Goal: Task Accomplishment & Management: Use online tool/utility

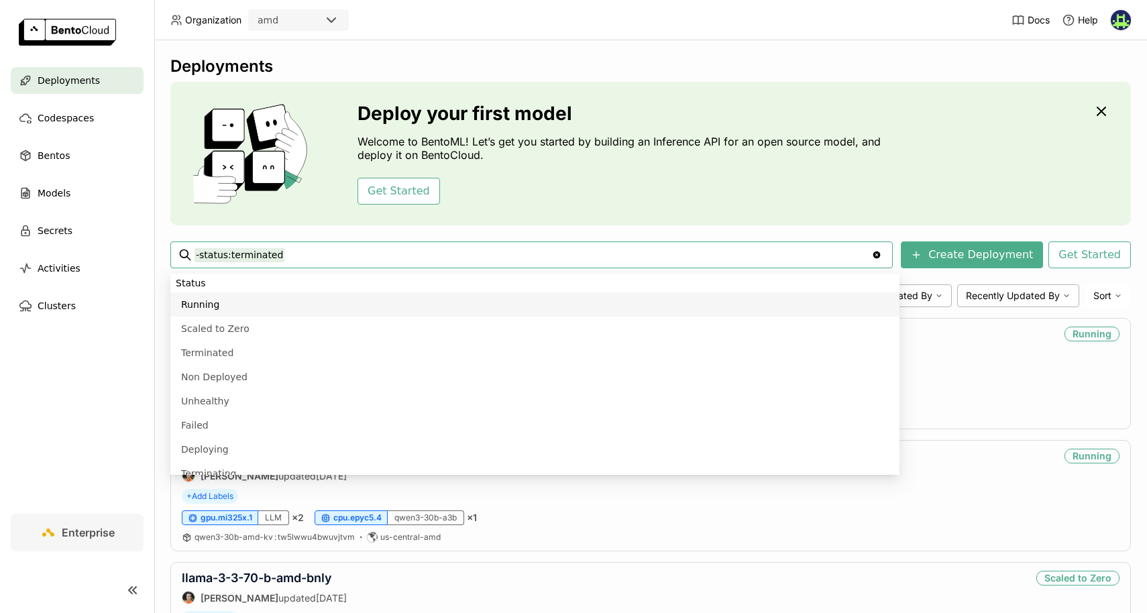
click at [405, 21] on header "Organization amd Docs Help" at bounding box center [573, 20] width 1147 height 40
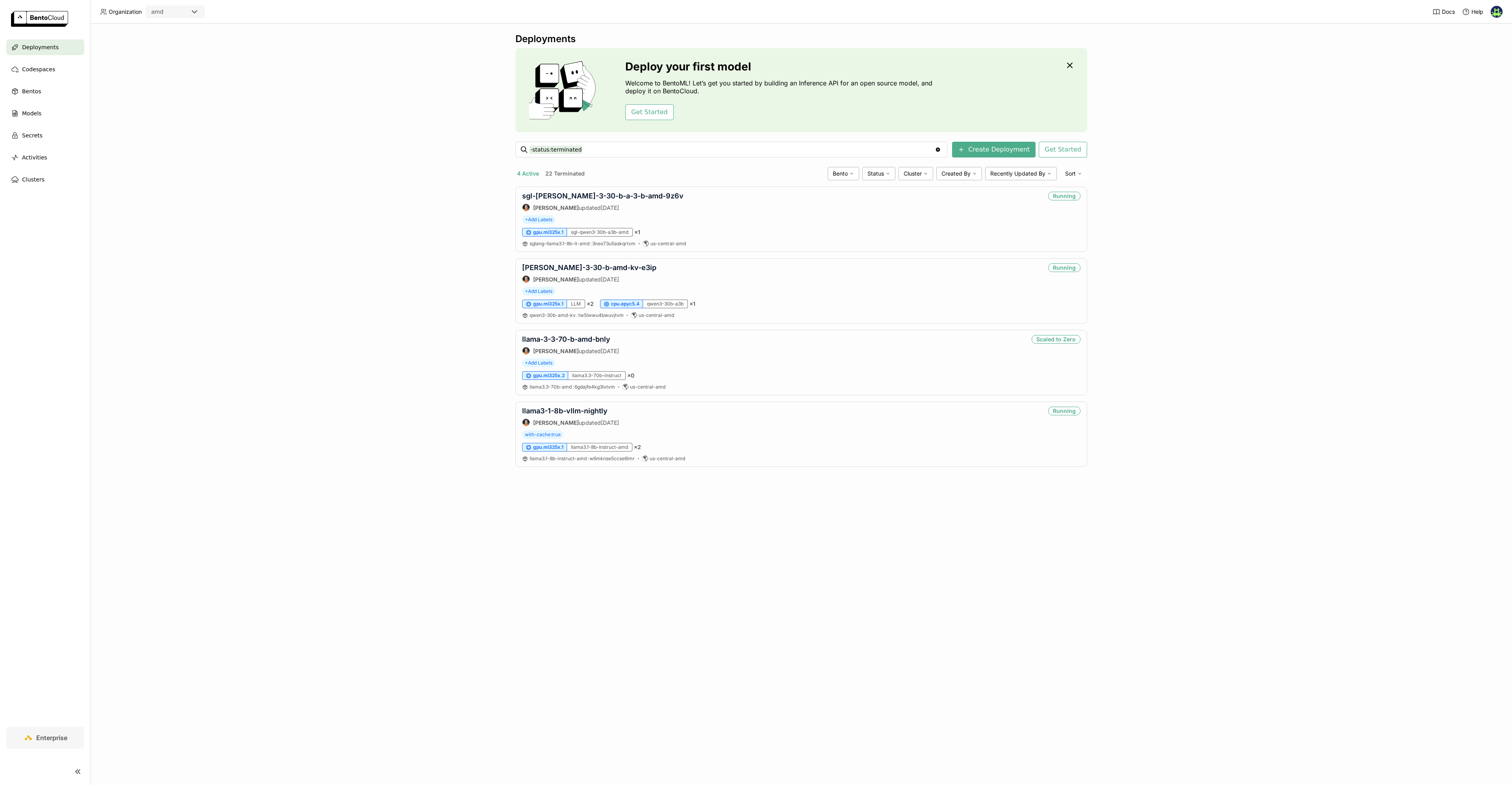
click at [434, 221] on div "Deployments Deploy your first model Welcome to BentoML! Let’s get you started b…" at bounding box center [801, 404] width 1422 height 761
click at [640, 113] on button "Get Started" at bounding box center [649, 112] width 49 height 16
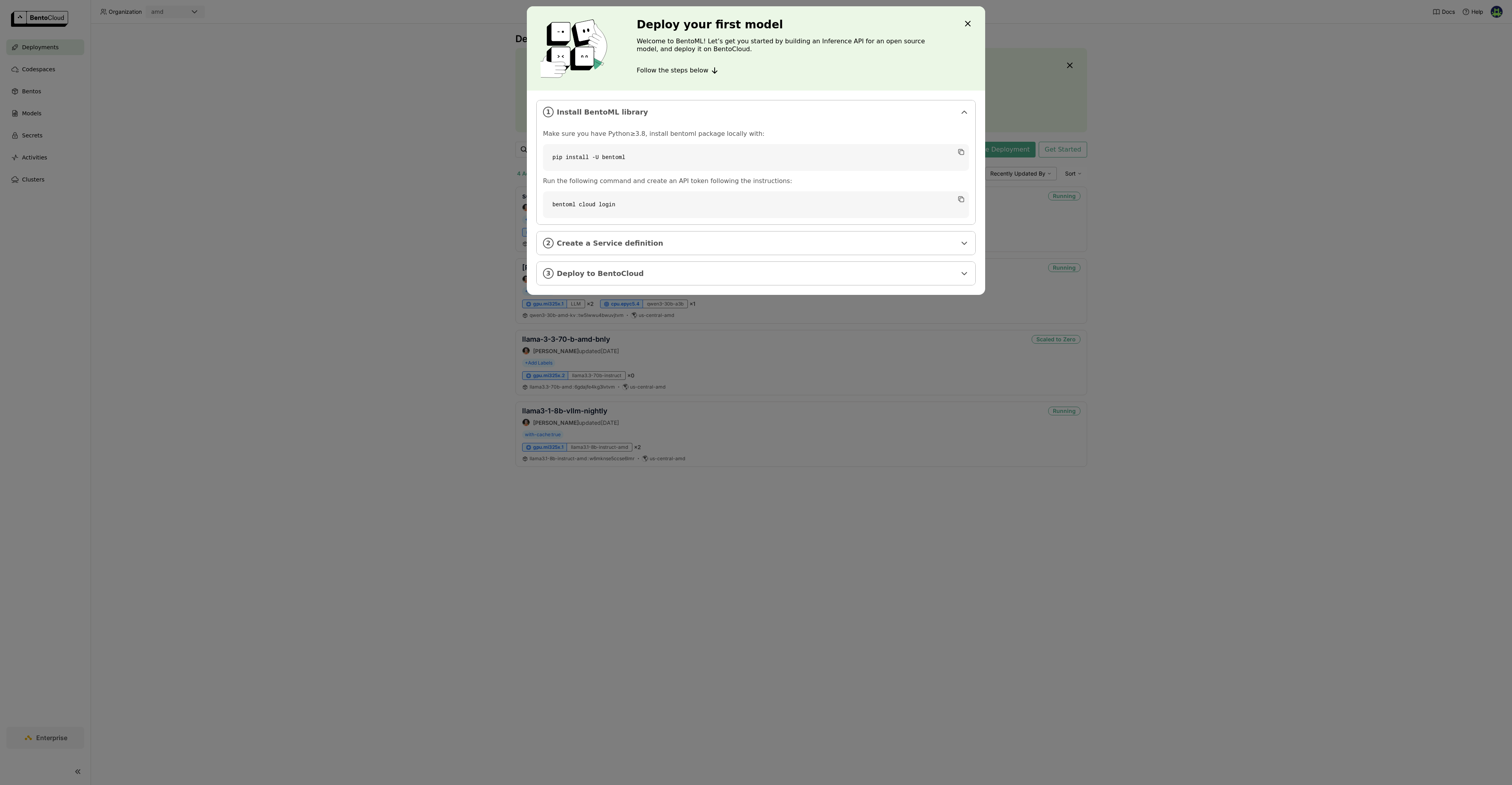
click at [673, 25] on icon "Close" at bounding box center [968, 23] width 9 height 9
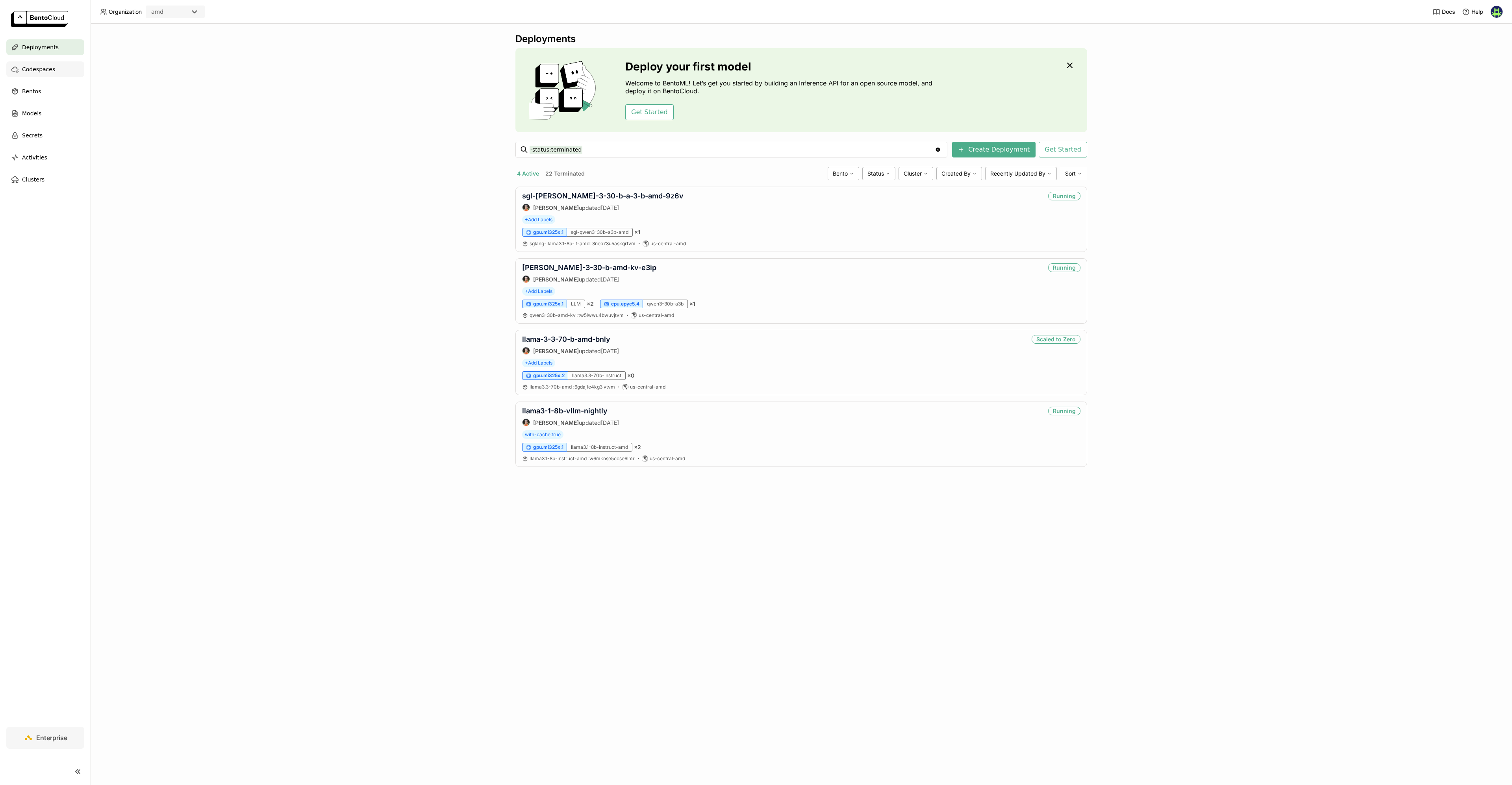
click at [52, 63] on div "Codespaces" at bounding box center [45, 69] width 78 height 16
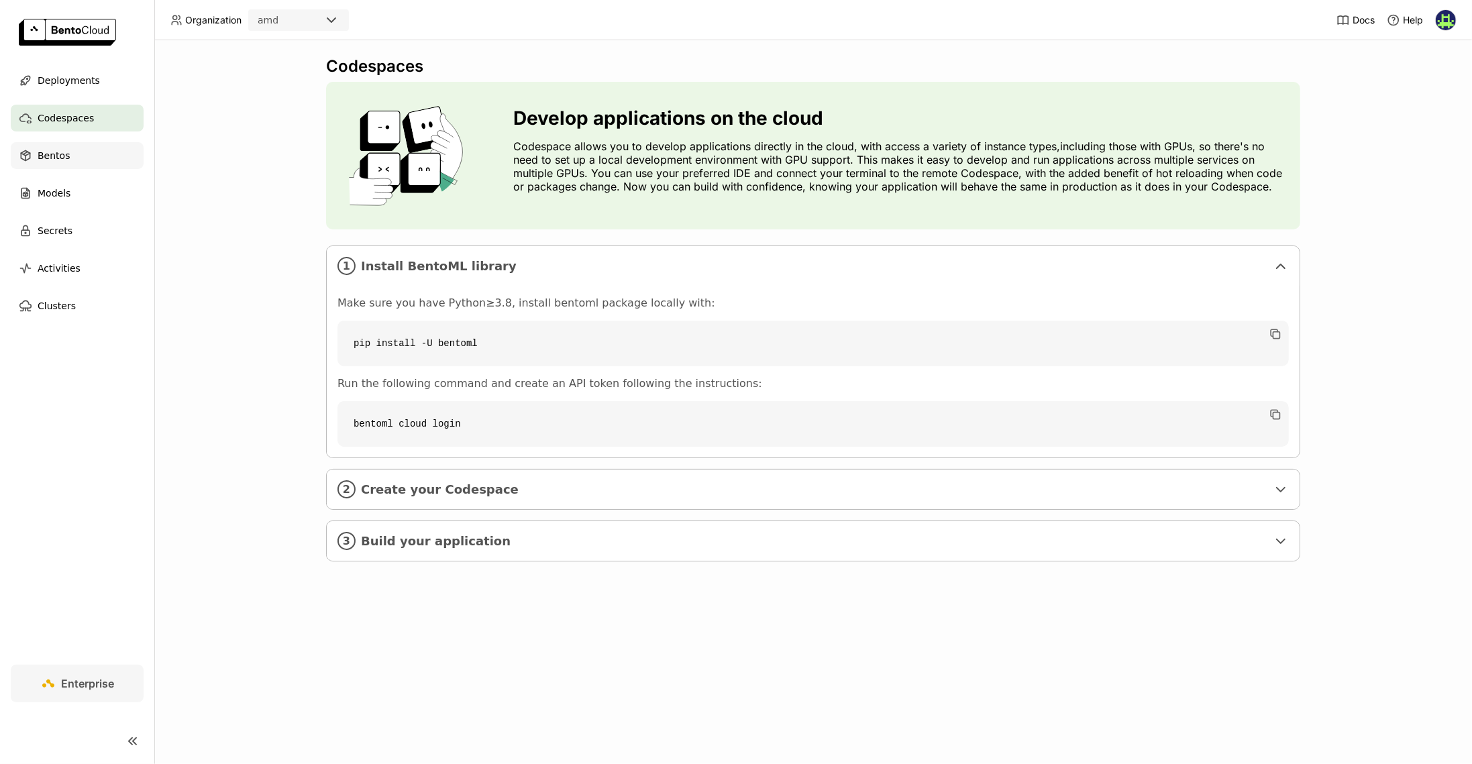
click at [64, 163] on span "Bentos" at bounding box center [54, 156] width 32 height 16
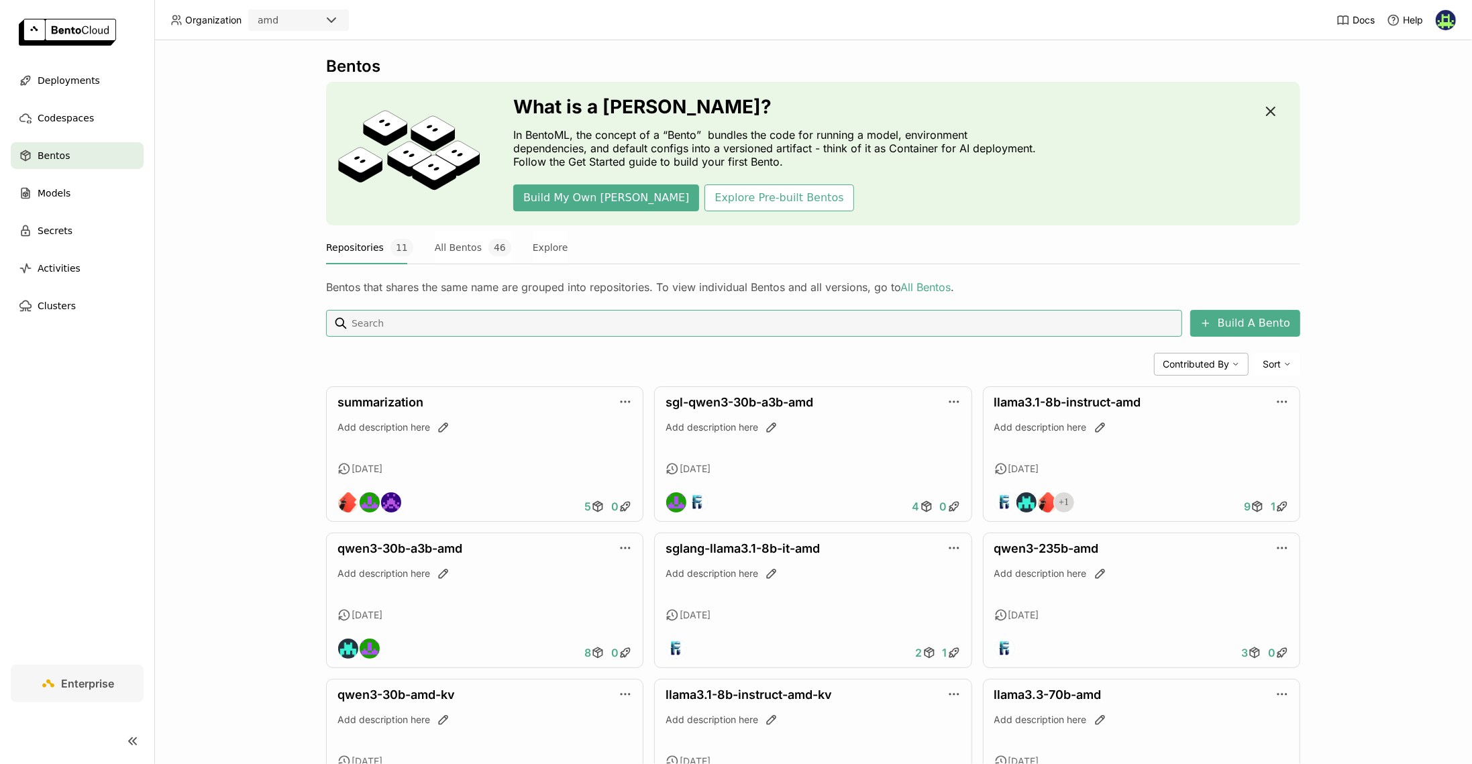
click at [1146, 109] on icon "button" at bounding box center [1271, 111] width 16 height 16
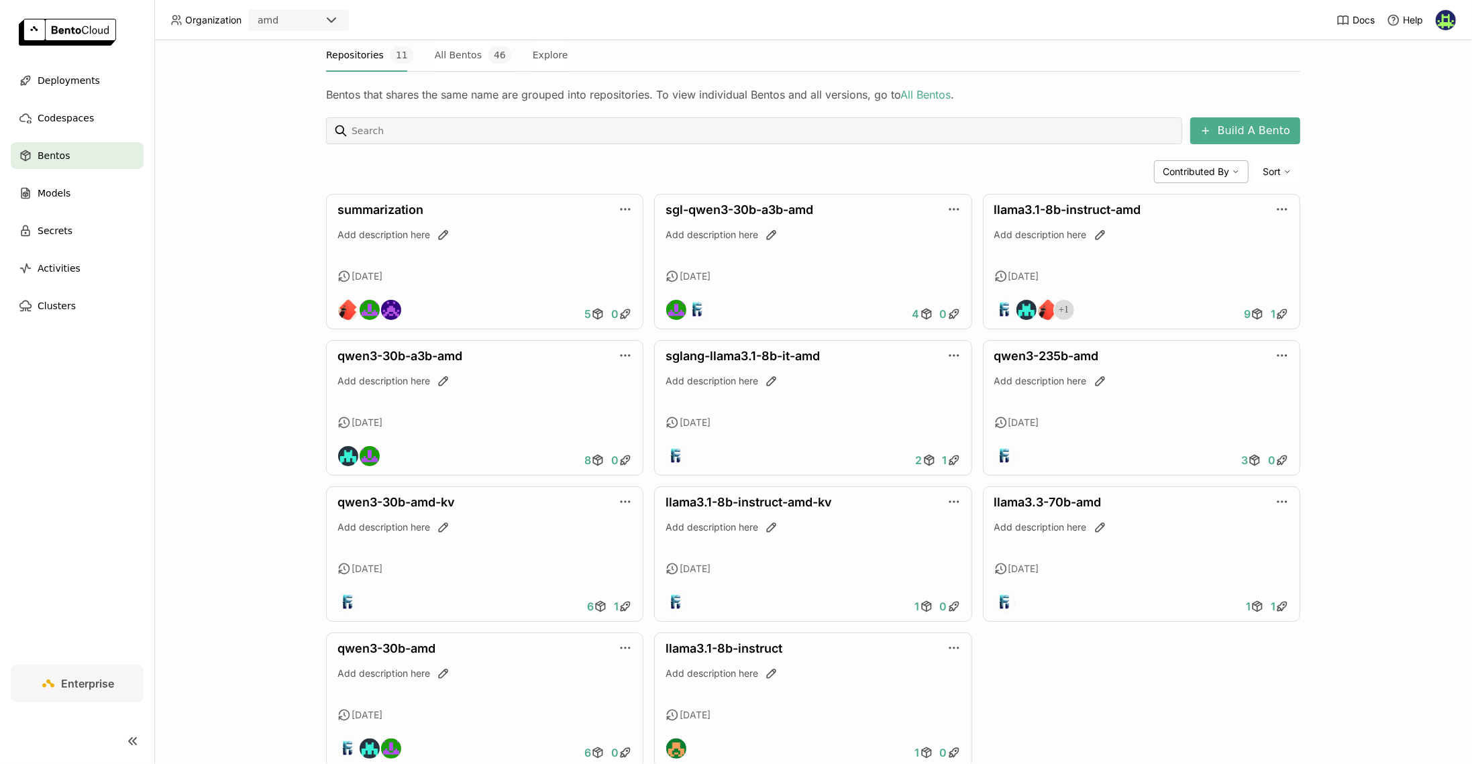
scroll to position [80, 0]
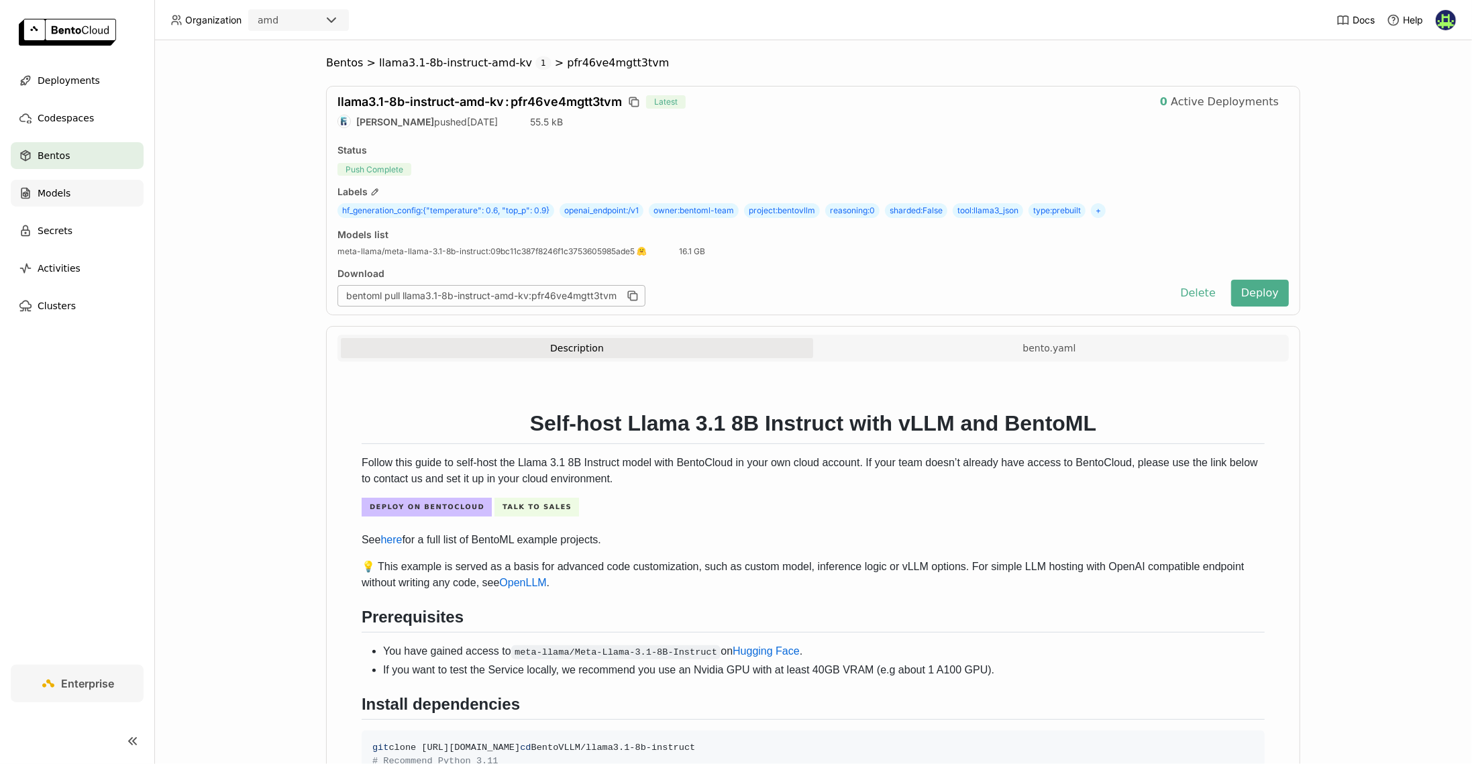
click at [76, 186] on div "Models" at bounding box center [77, 193] width 133 height 27
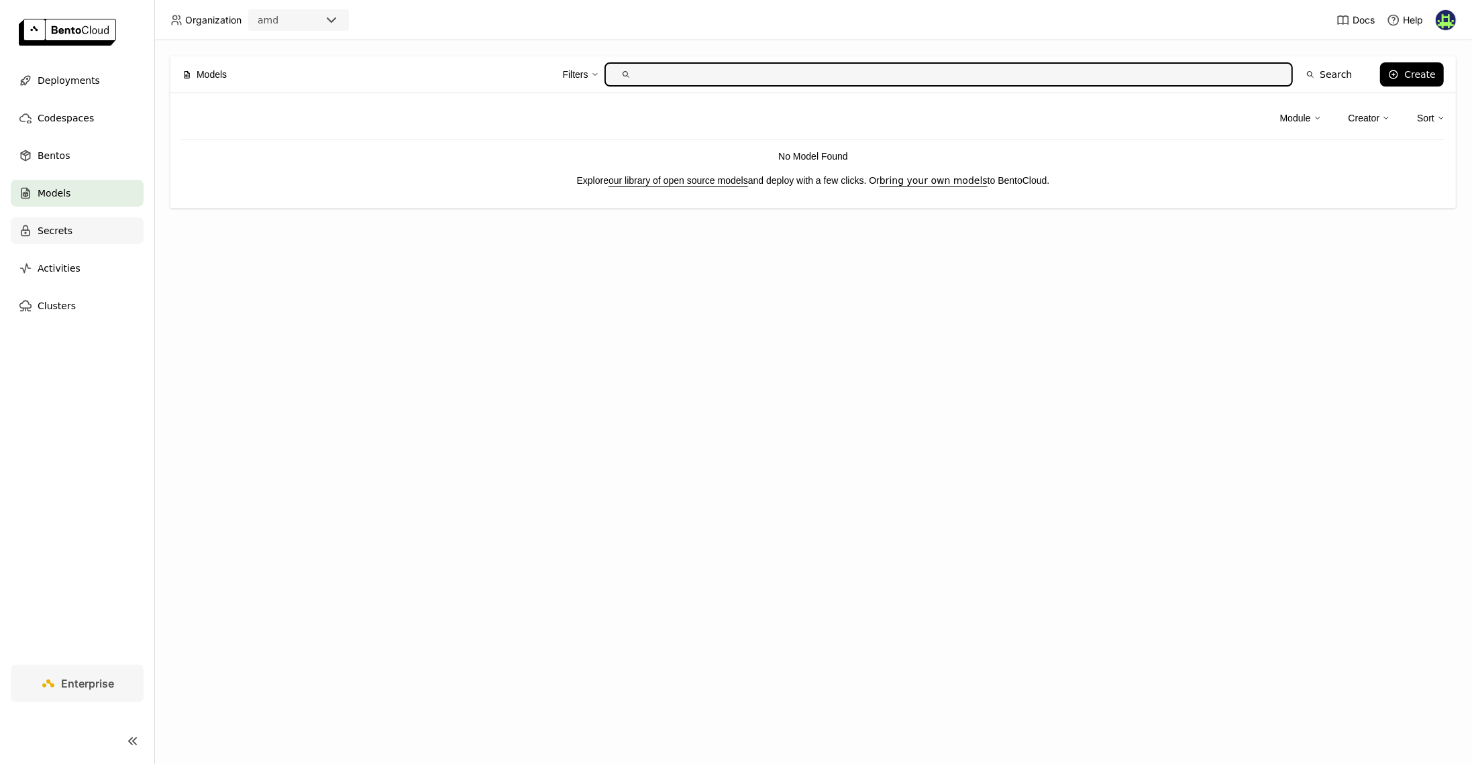
click at [62, 227] on span "Secrets" at bounding box center [55, 231] width 35 height 16
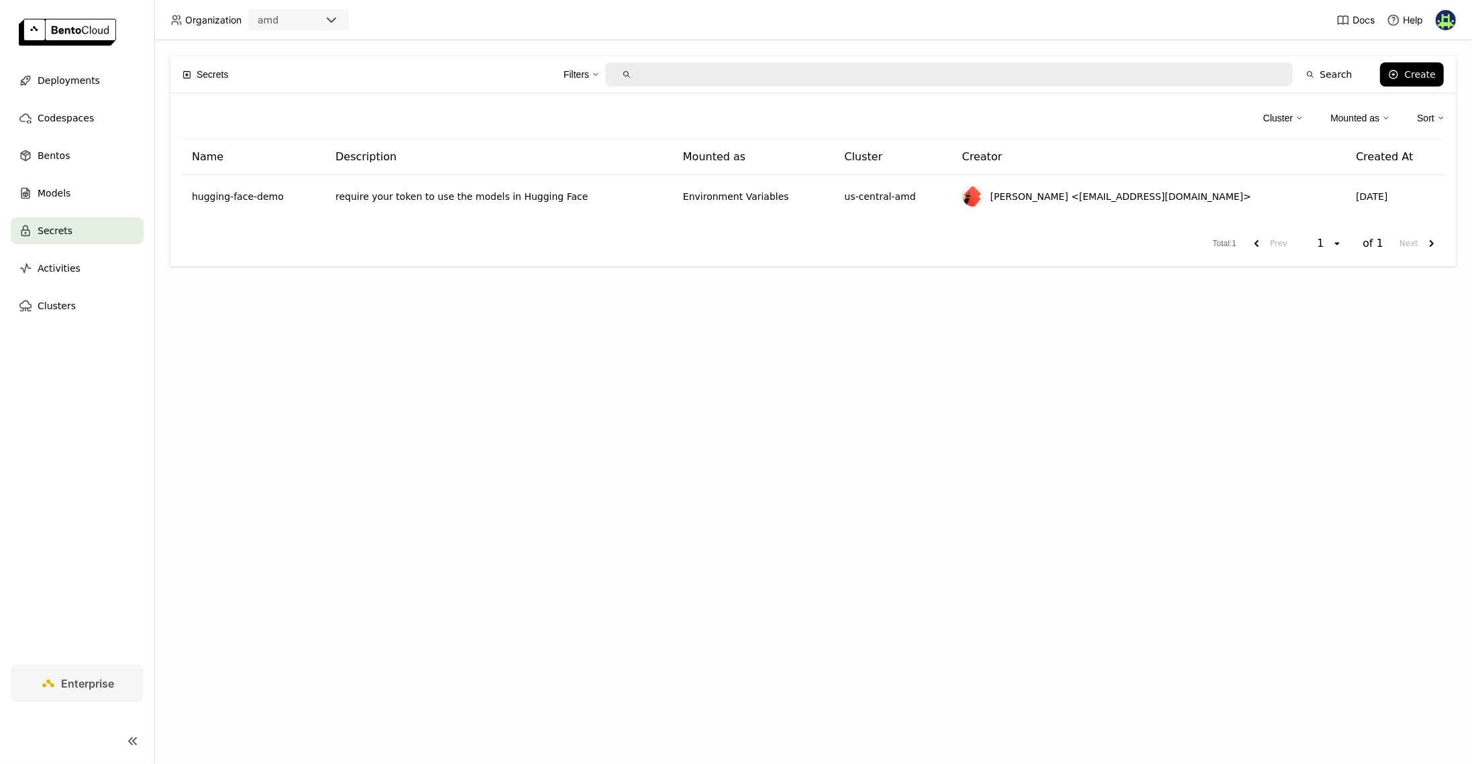
drag, startPoint x: 305, startPoint y: 337, endPoint x: 270, endPoint y: 327, distance: 36.3
click at [303, 337] on div "Secrets Filters Search Create Cluster Mounted as Sort Name Description Mounted …" at bounding box center [813, 402] width 1318 height 724
click at [51, 265] on span "Activities" at bounding box center [59, 268] width 43 height 16
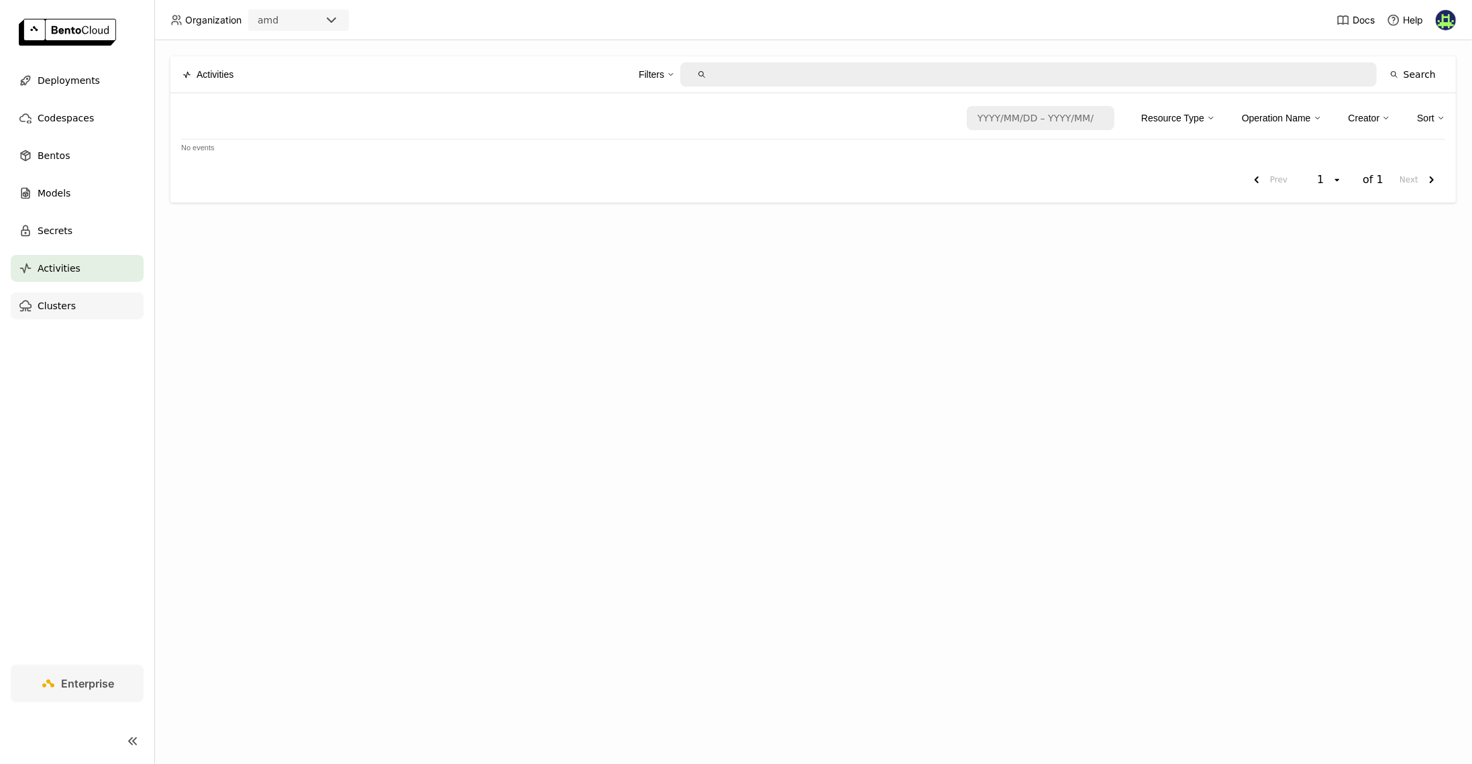
click at [68, 304] on span "Clusters" at bounding box center [57, 306] width 38 height 16
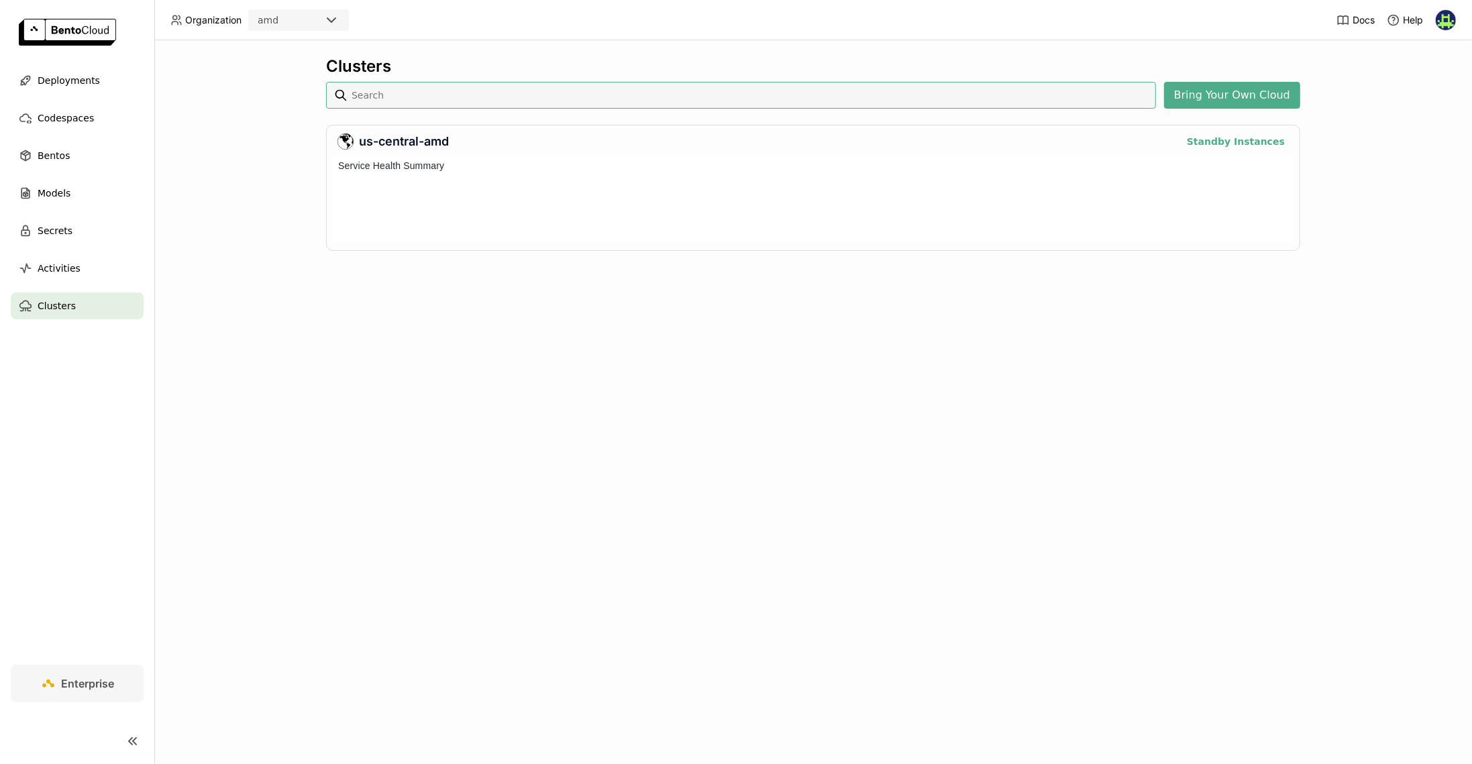
scroll to position [82, 956]
click at [89, 87] on span "Deployments" at bounding box center [69, 80] width 62 height 16
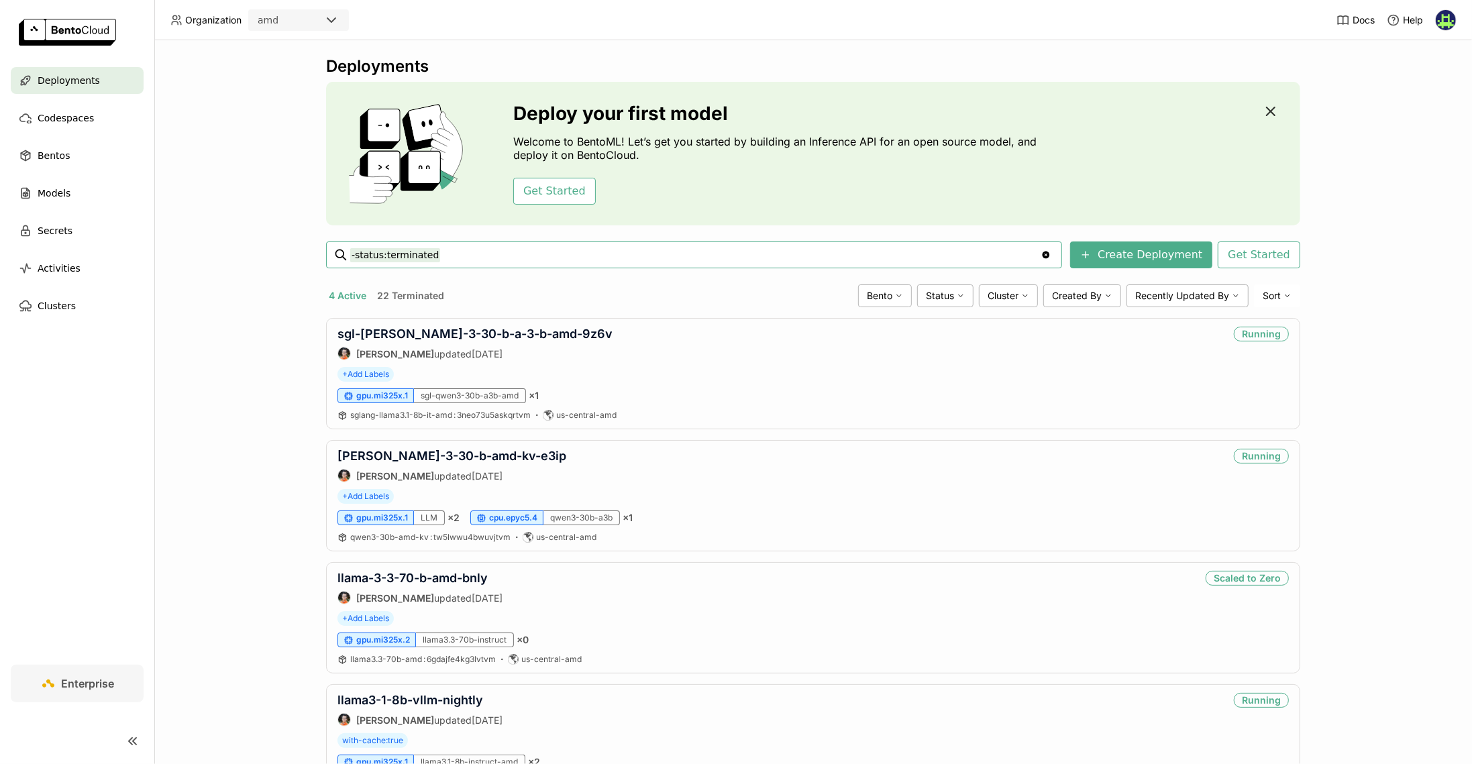
click at [1271, 109] on icon "button" at bounding box center [1271, 111] width 16 height 16
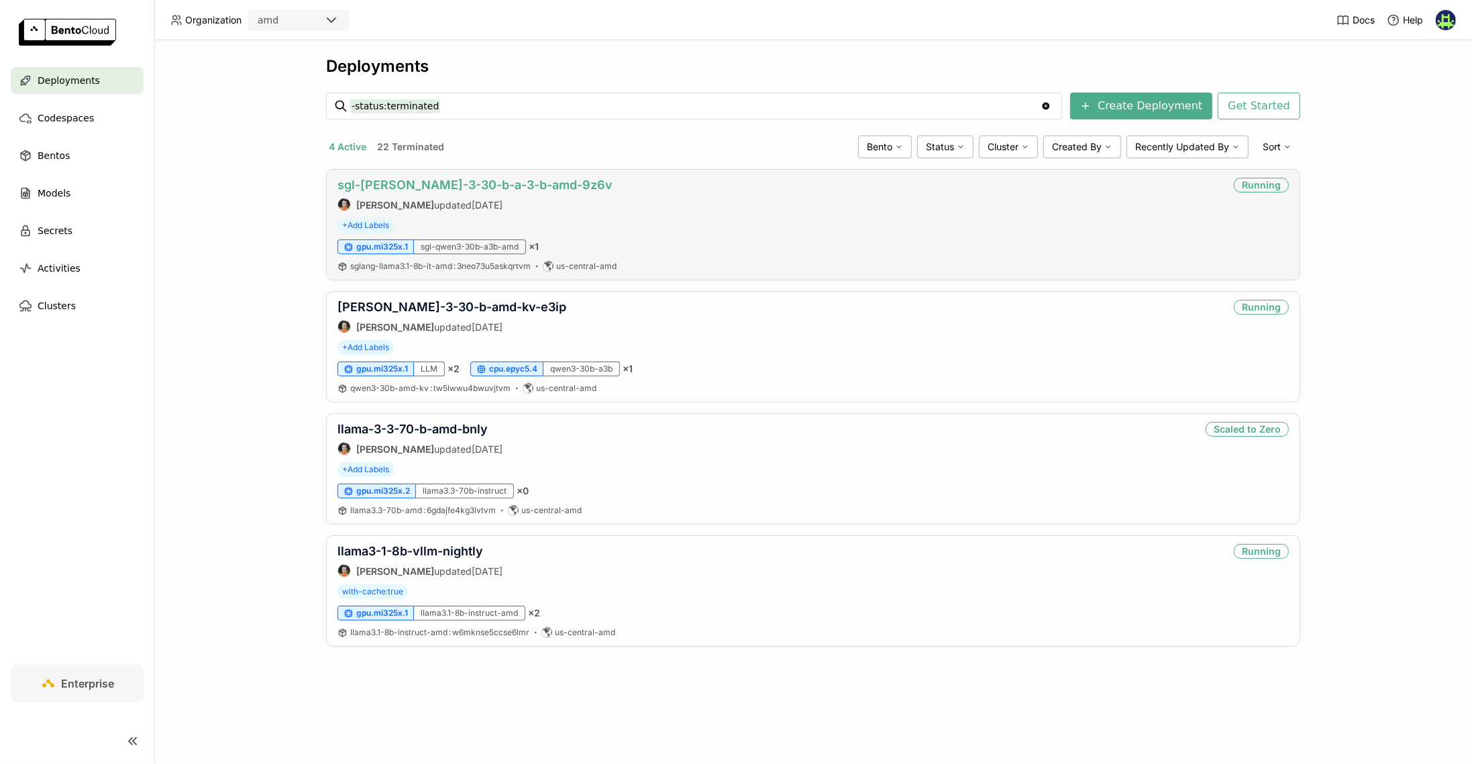
click at [522, 184] on link "sgl-[PERSON_NAME]-3-30-b-a-3-b-amd-9z6v" at bounding box center [474, 185] width 275 height 14
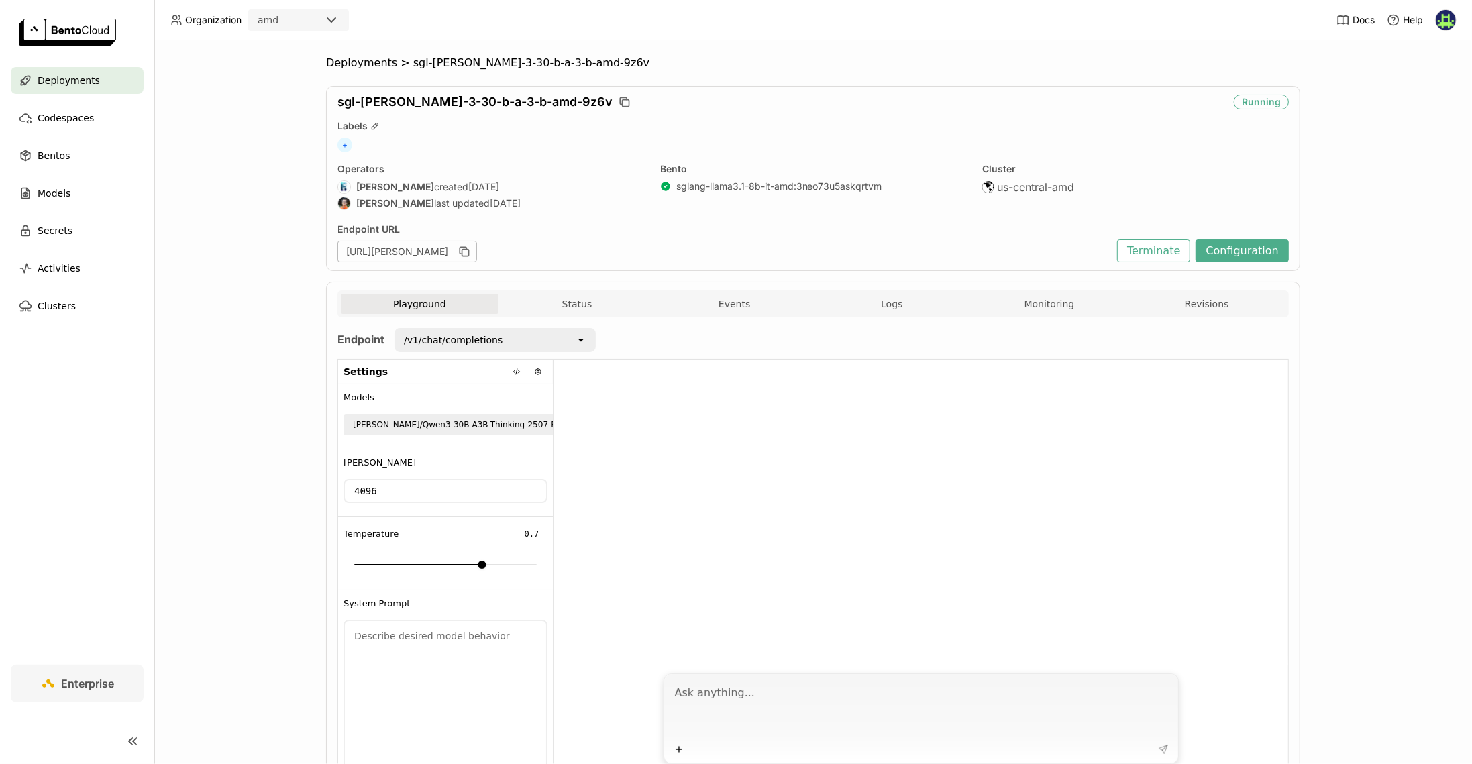
scroll to position [73, 0]
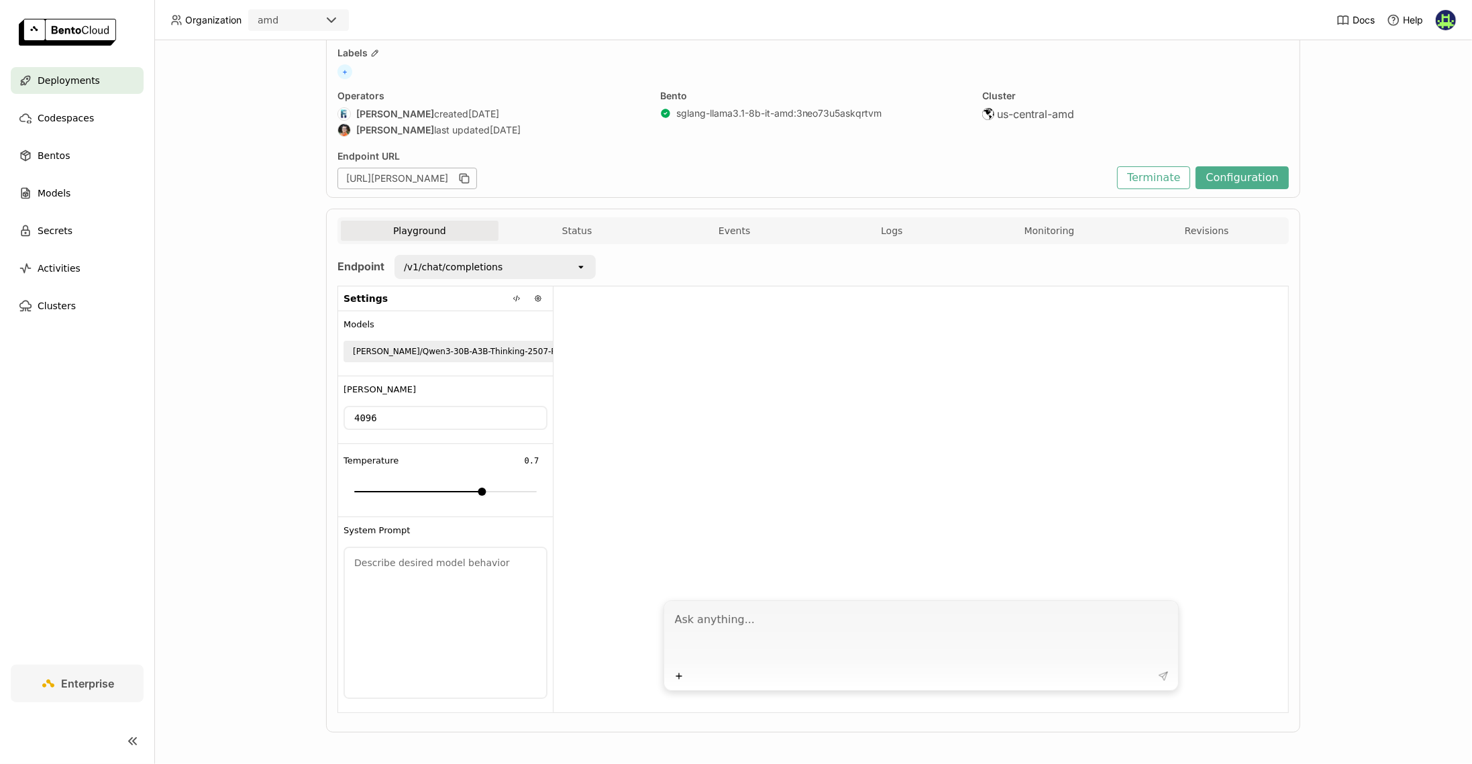
click at [707, 627] on textarea at bounding box center [922, 636] width 495 height 62
click at [572, 225] on button "Status" at bounding box center [577, 231] width 158 height 20
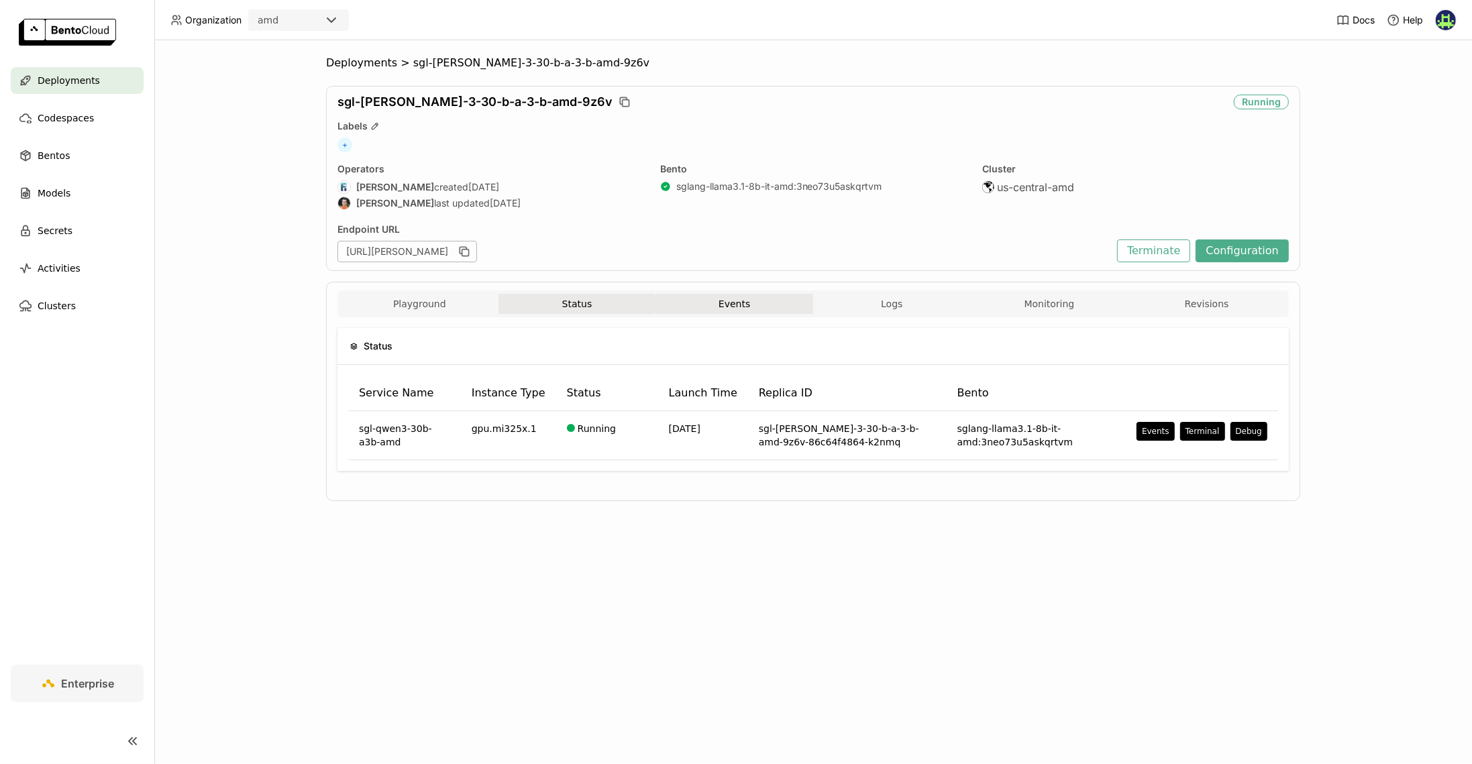
click at [754, 299] on button "Events" at bounding box center [734, 304] width 158 height 20
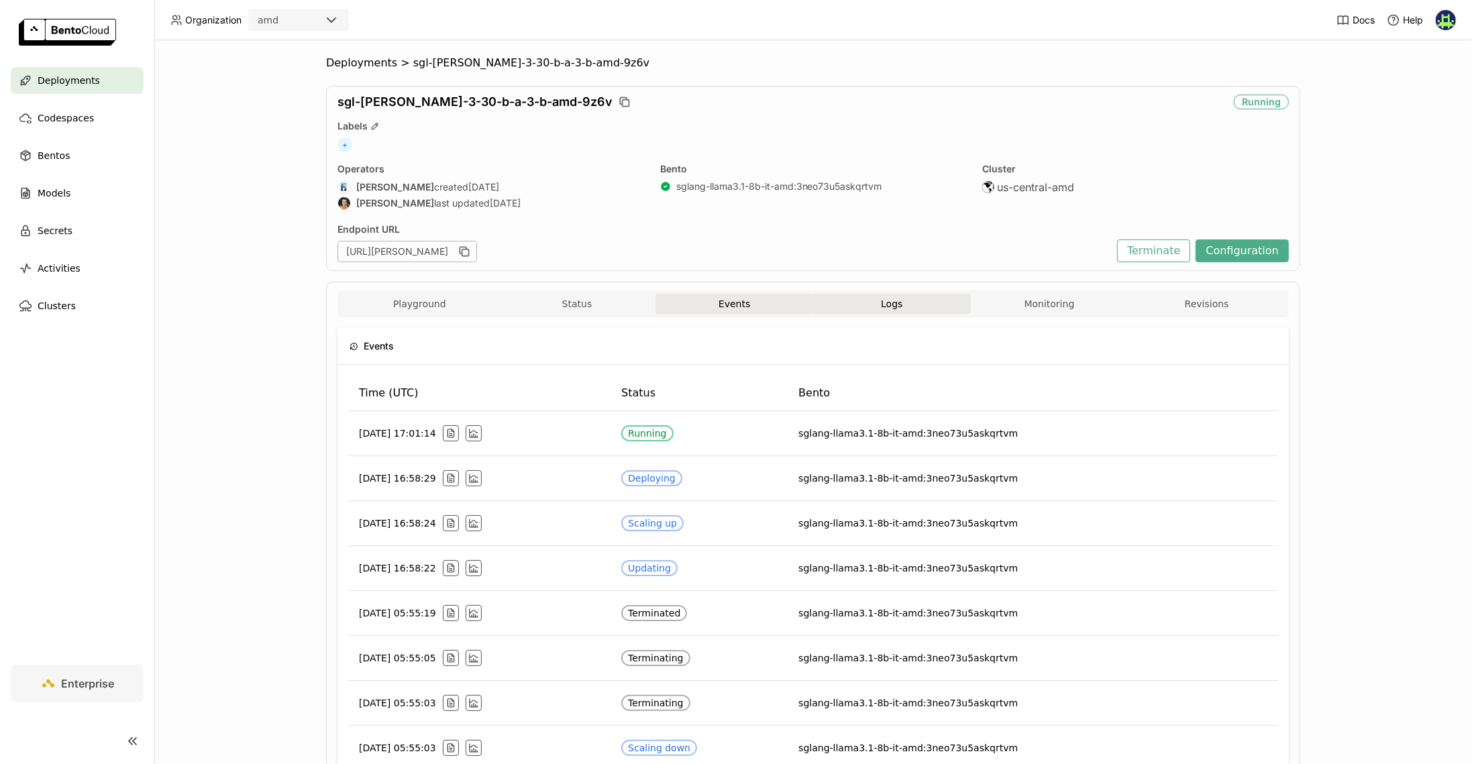
click at [900, 303] on button "Logs" at bounding box center [892, 304] width 158 height 20
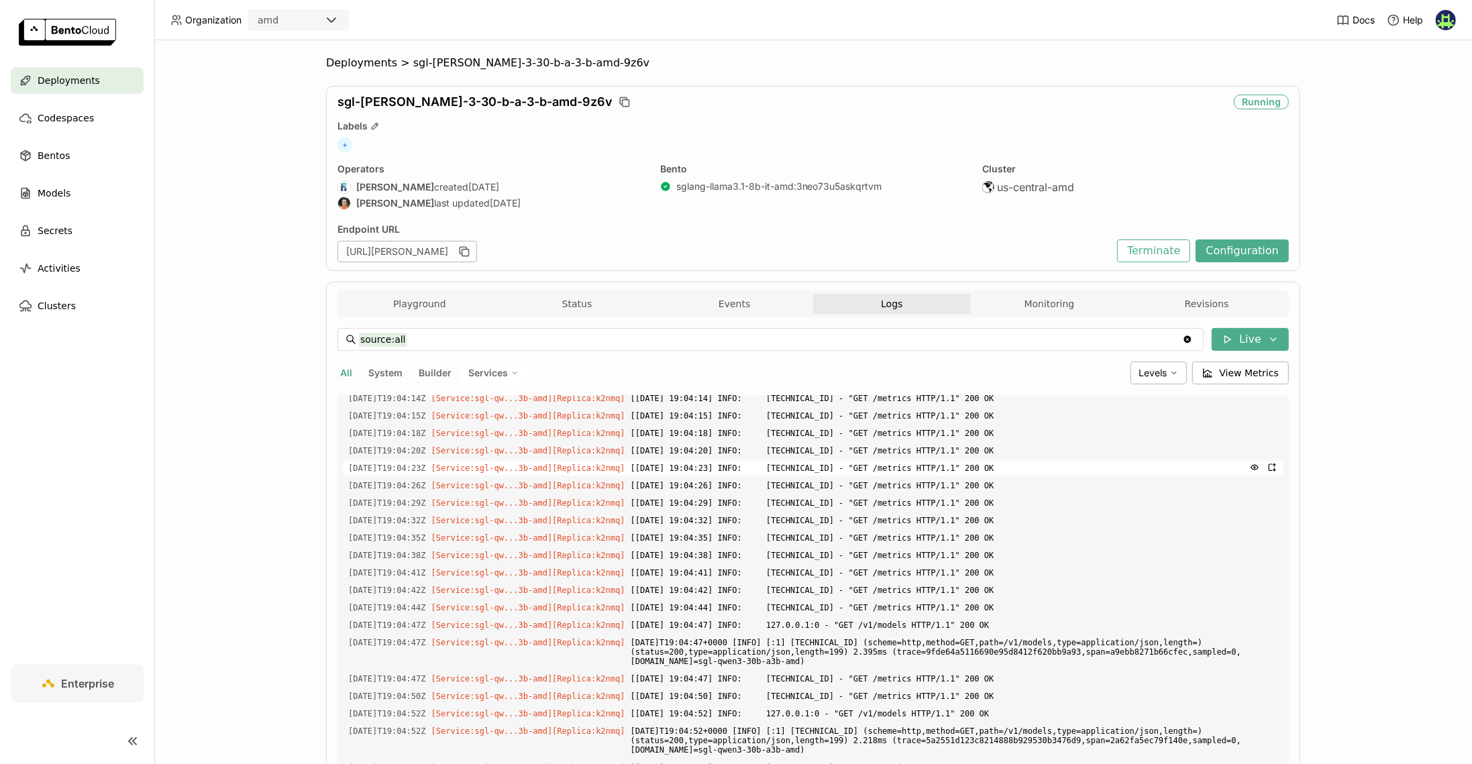
scroll to position [87, 0]
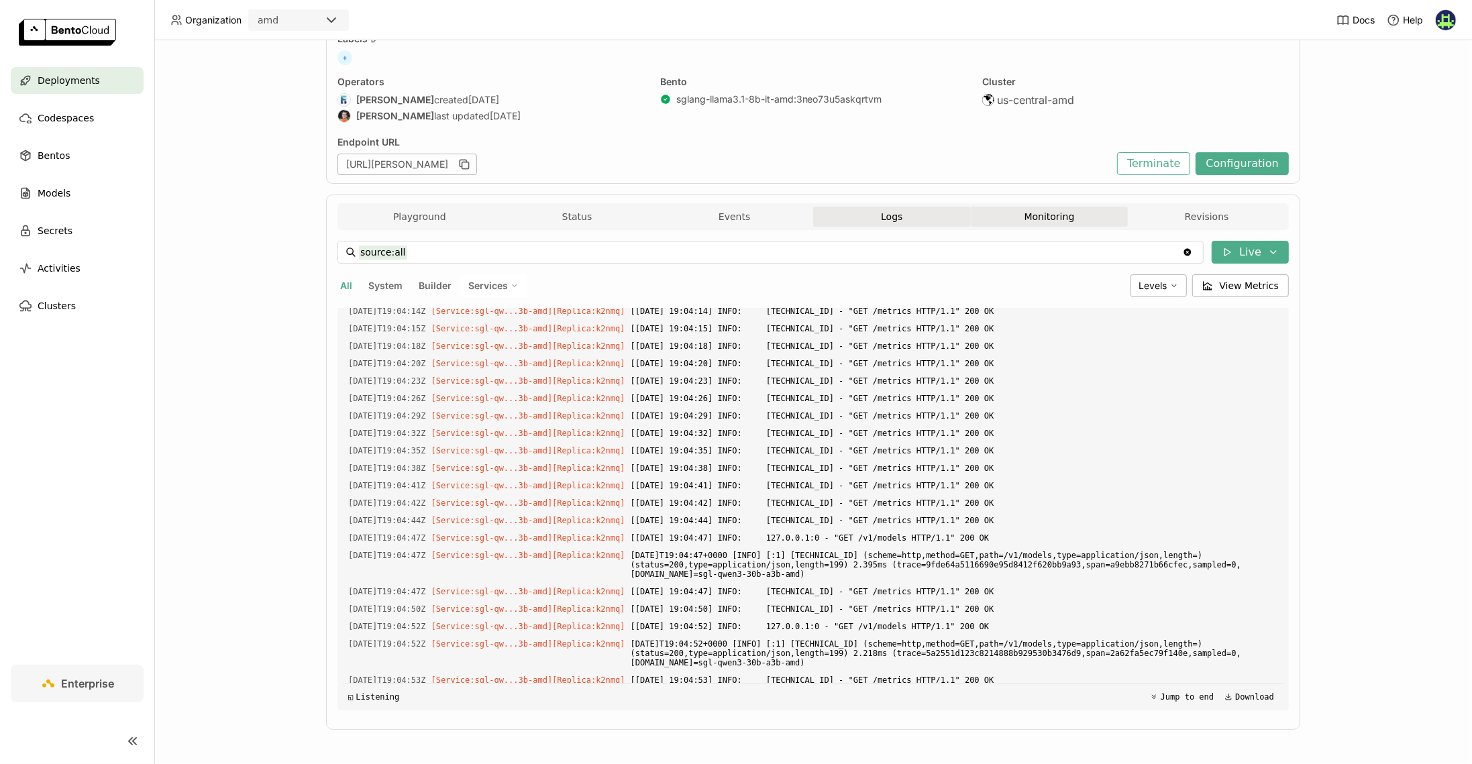
click at [1053, 213] on button "Monitoring" at bounding box center [1050, 217] width 158 height 20
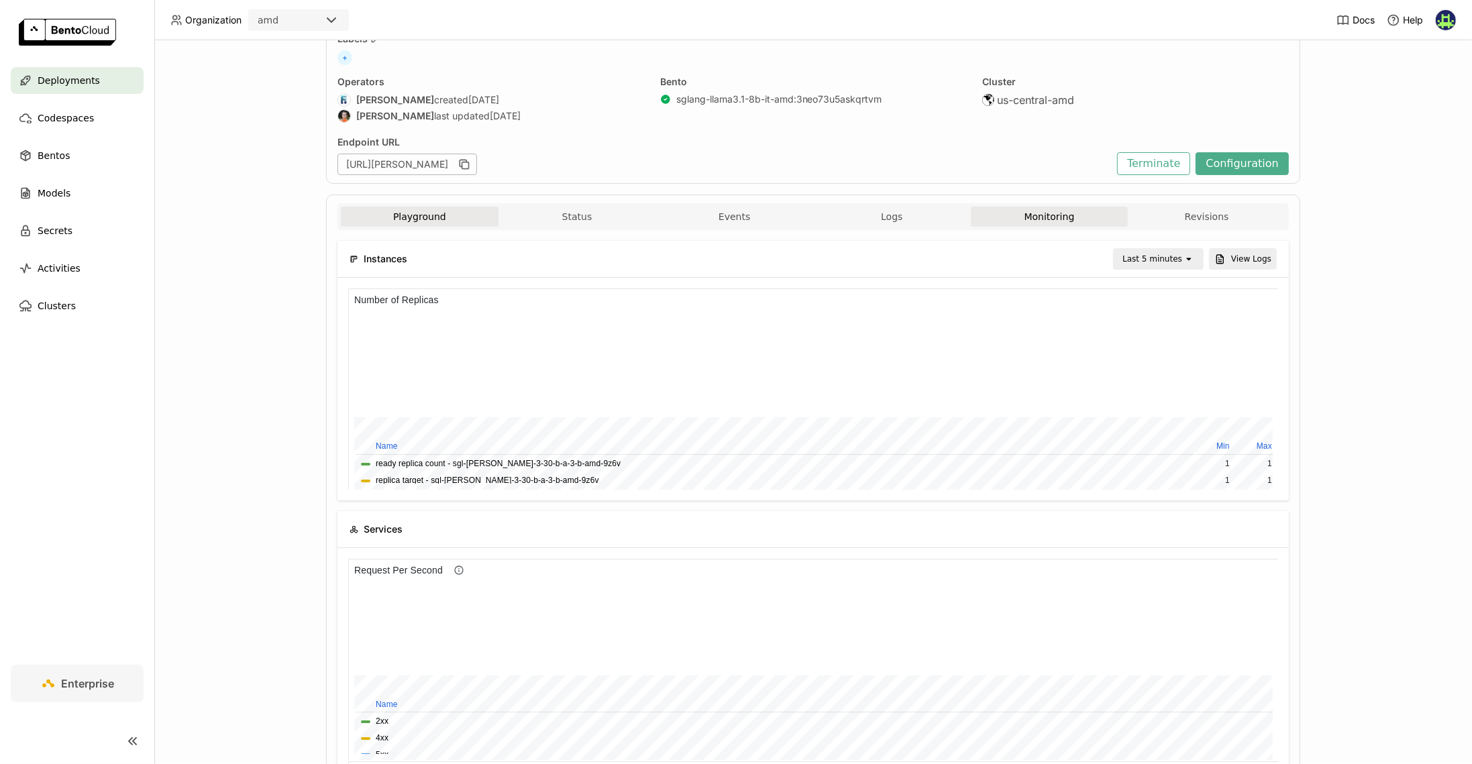
click at [437, 221] on button "Playground" at bounding box center [420, 217] width 158 height 20
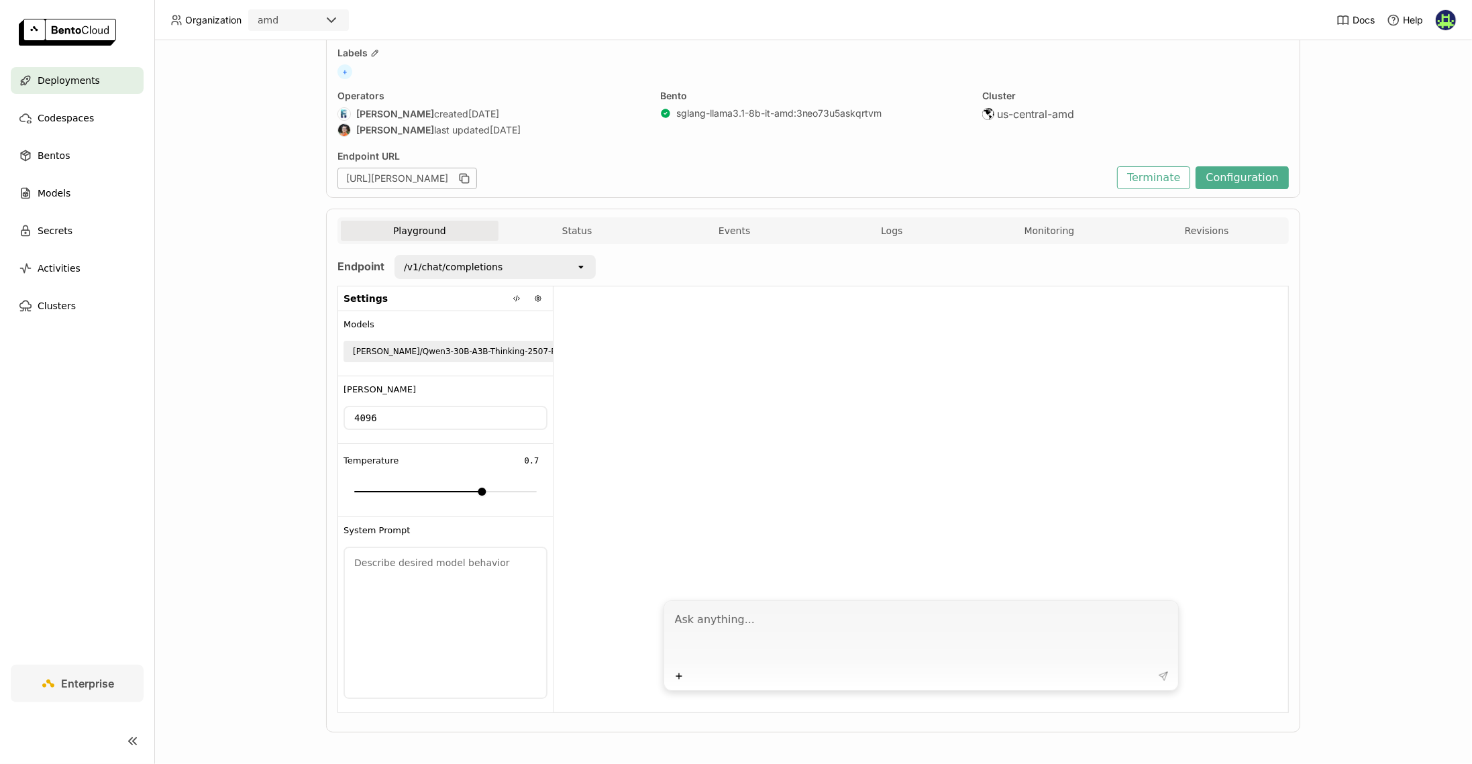
click at [702, 605] on textarea at bounding box center [922, 636] width 495 height 62
type textarea "Tell me a random story"
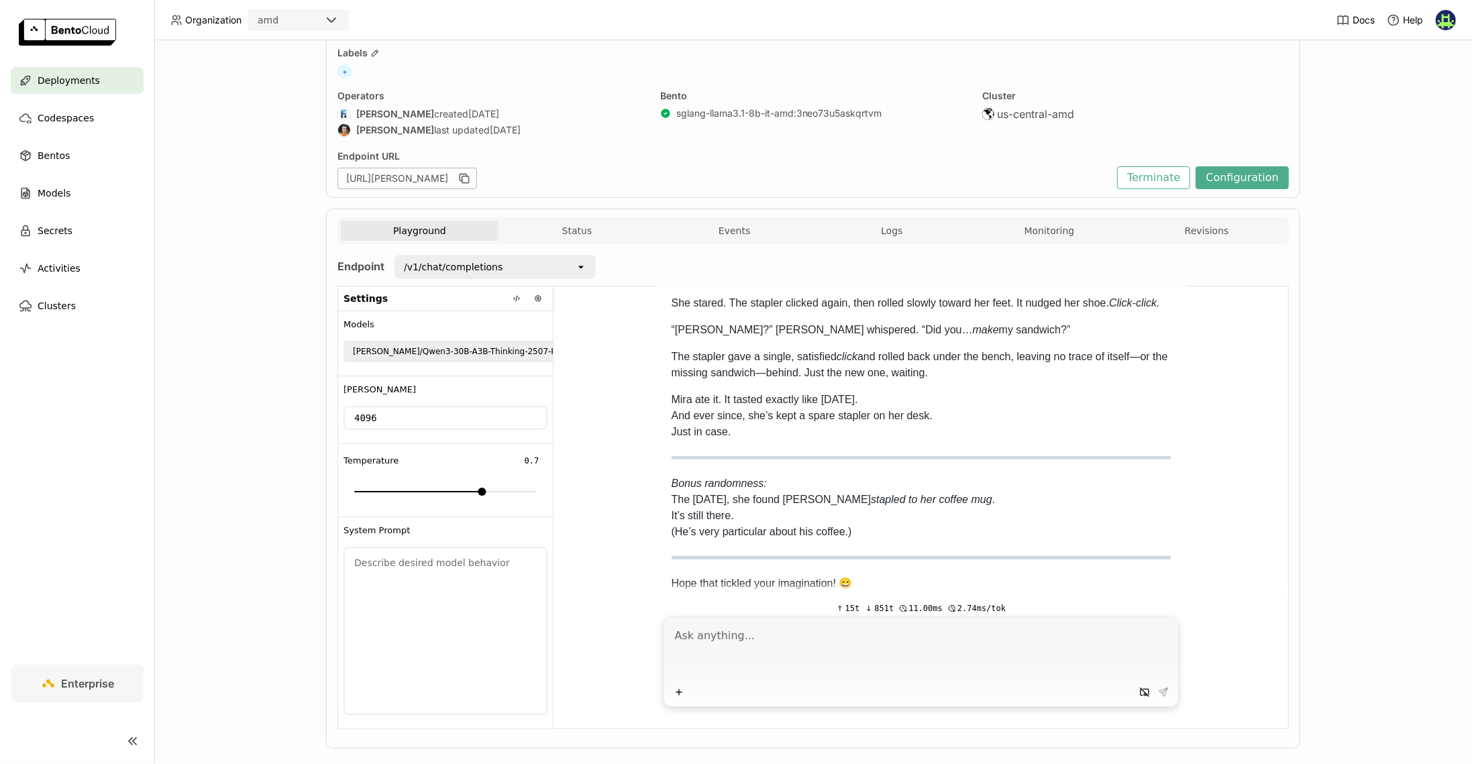
scroll to position [825, 0]
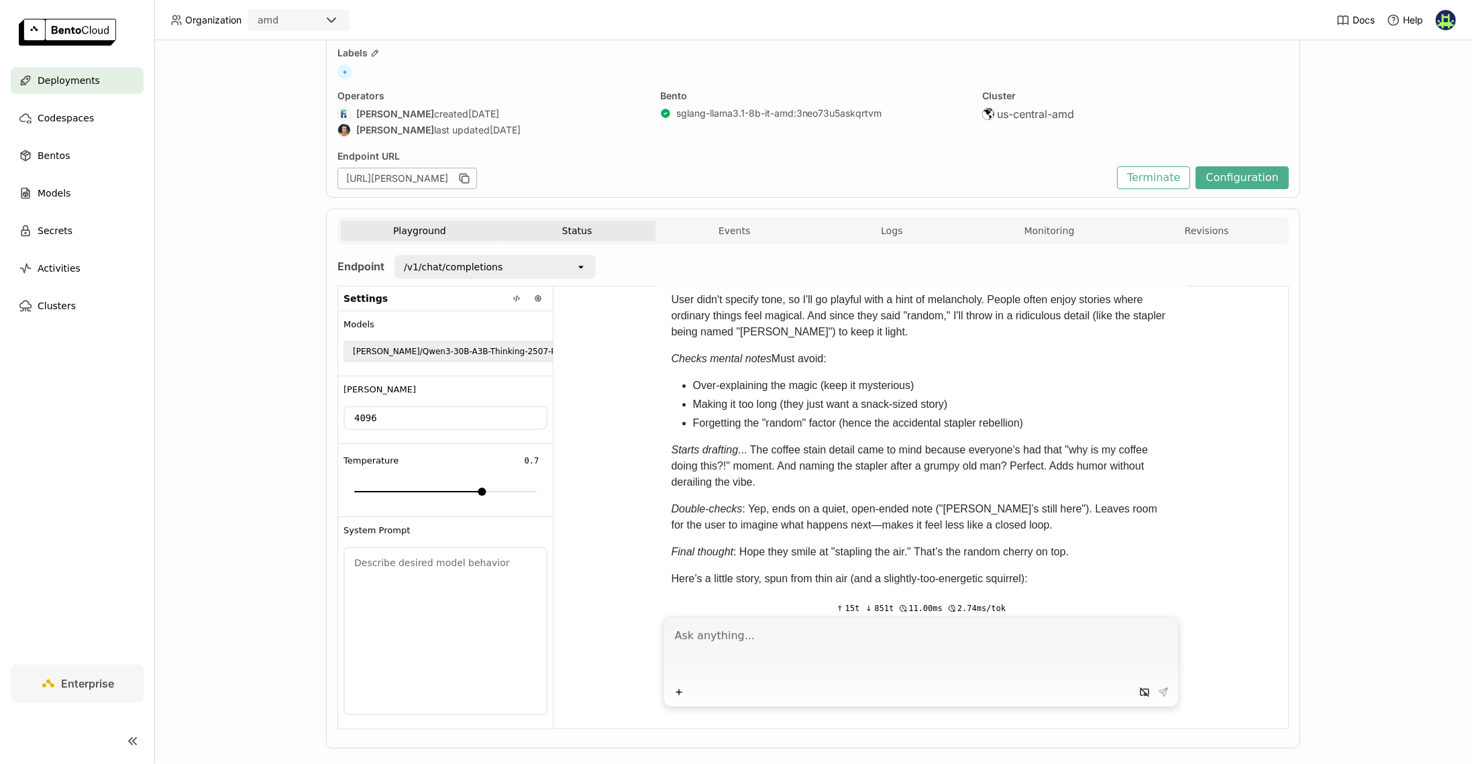
click at [557, 226] on button "Status" at bounding box center [577, 231] width 158 height 20
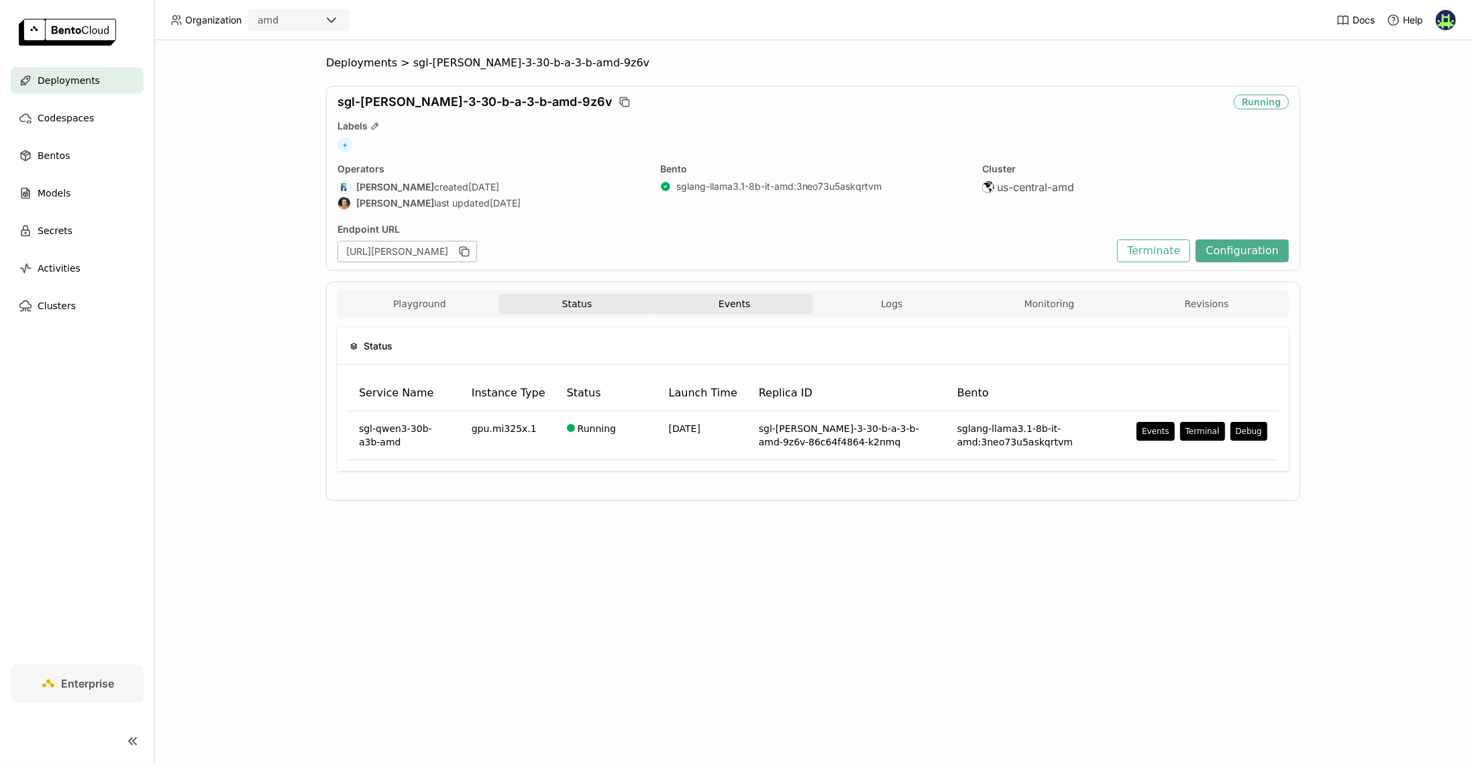
click at [750, 301] on button "Events" at bounding box center [734, 304] width 158 height 20
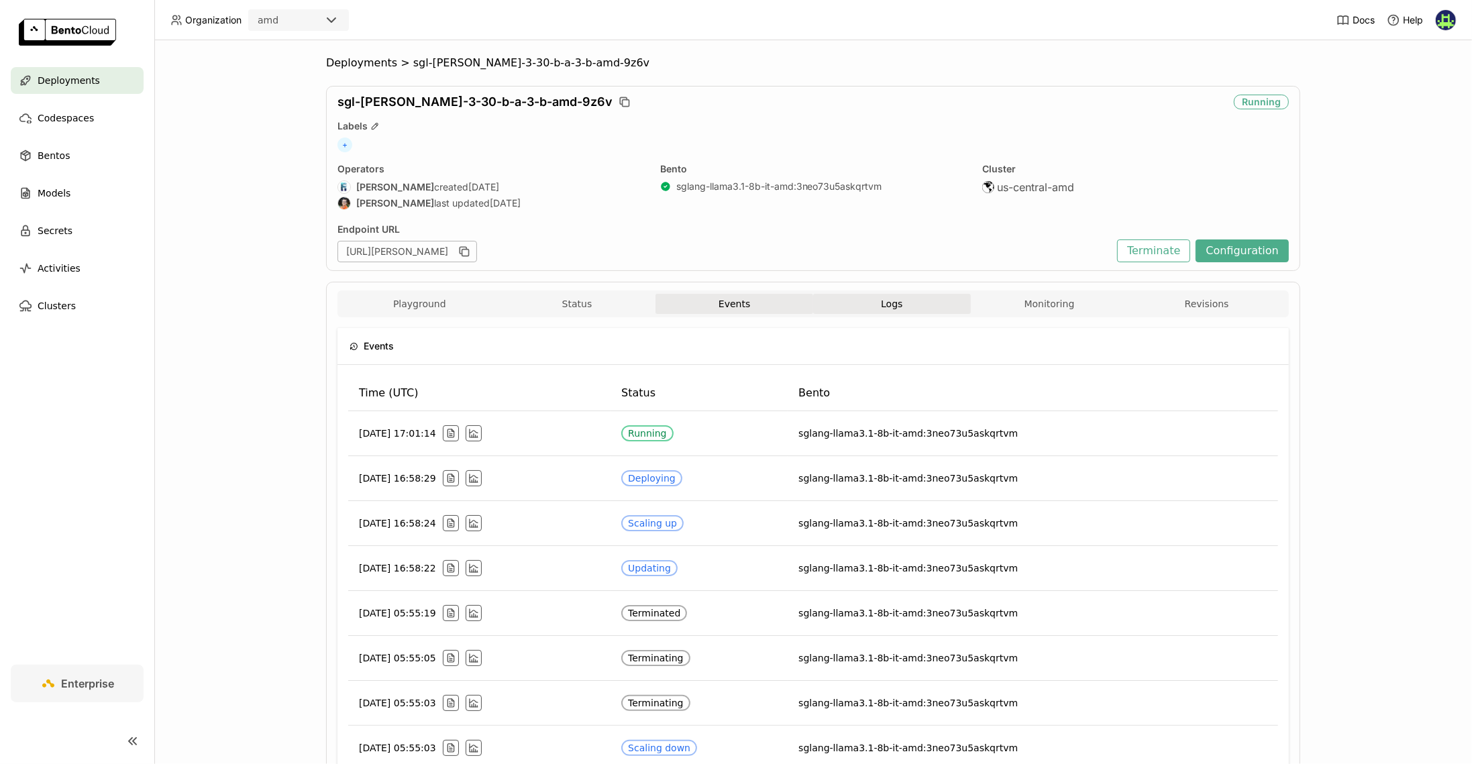
click at [853, 303] on button "Logs" at bounding box center [892, 304] width 158 height 20
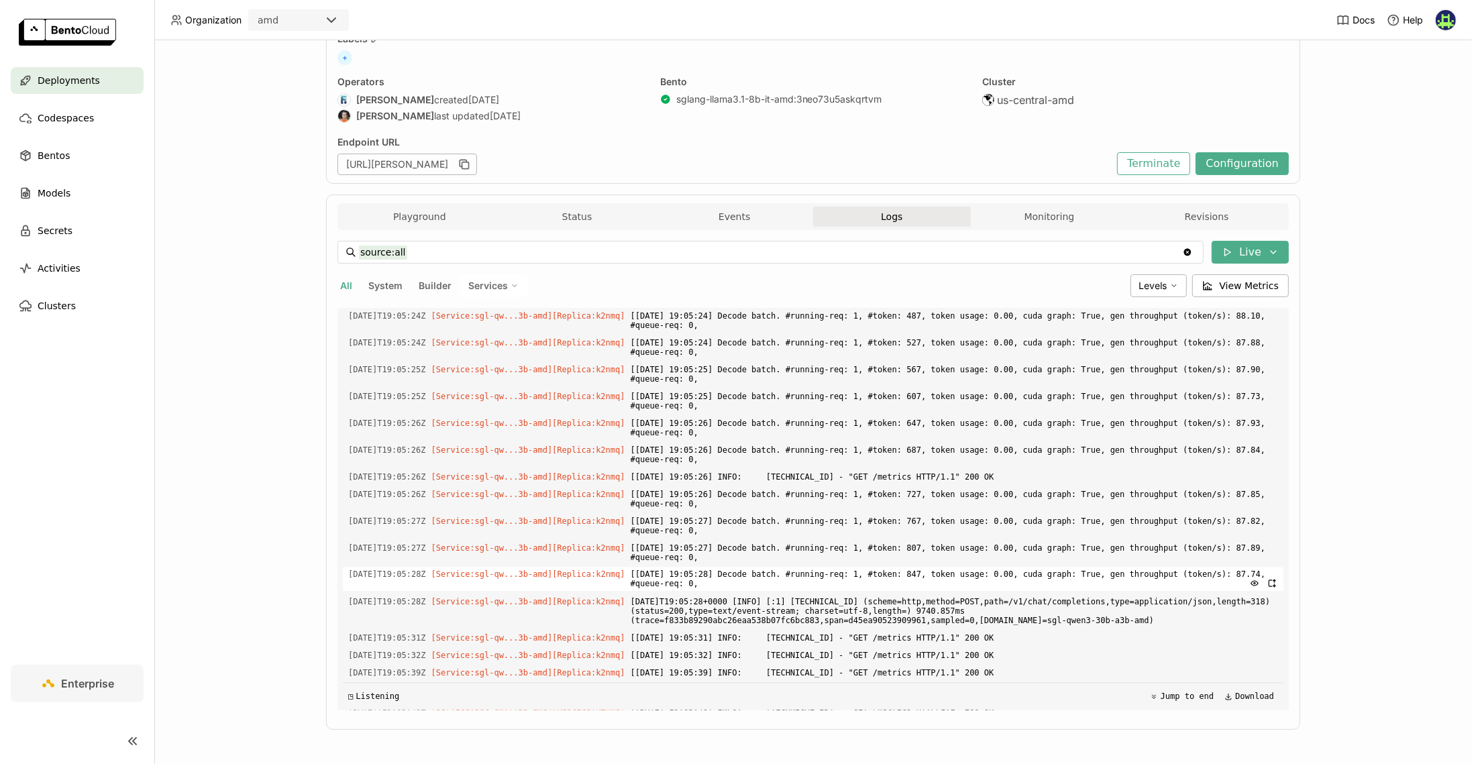
scroll to position [2418, 0]
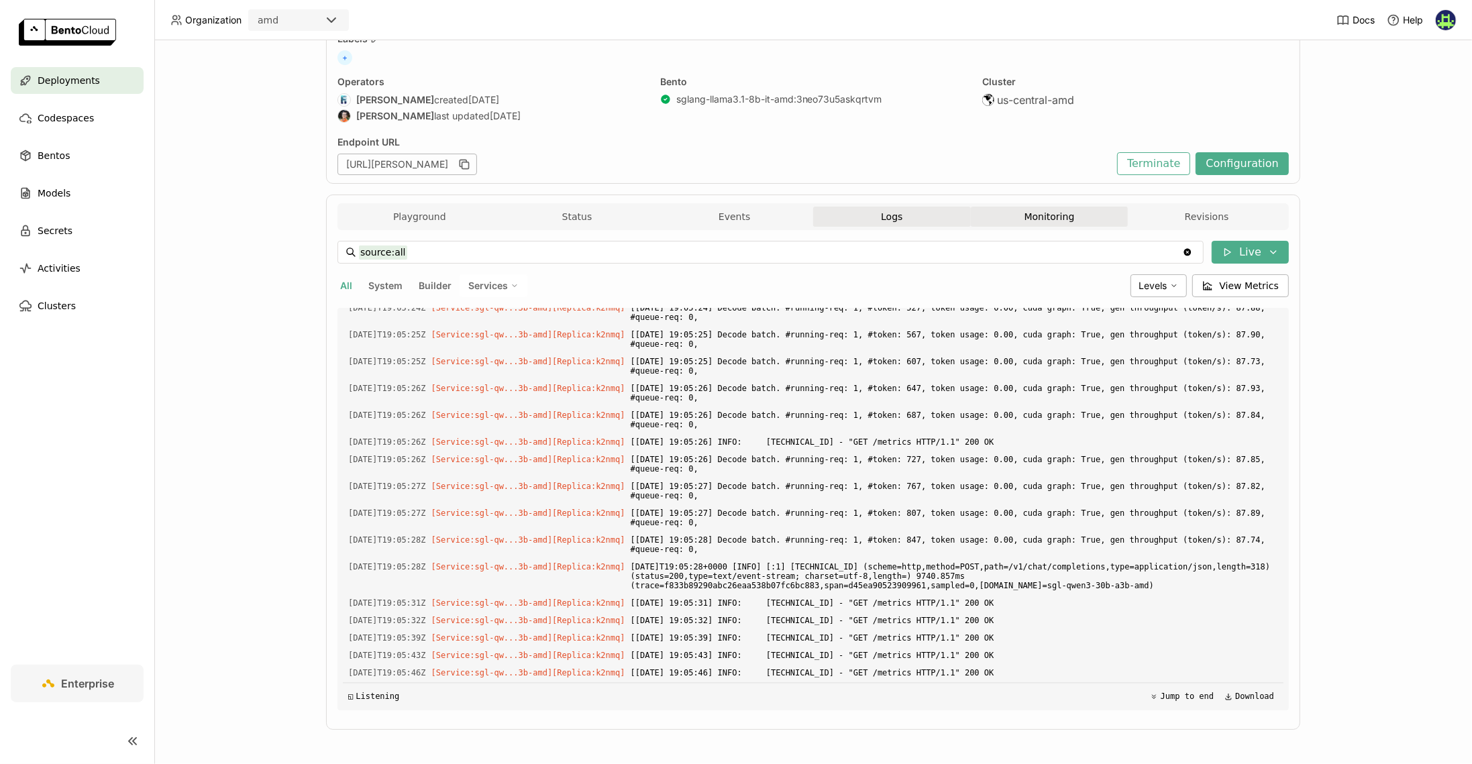
click at [1053, 215] on button "Monitoring" at bounding box center [1050, 217] width 158 height 20
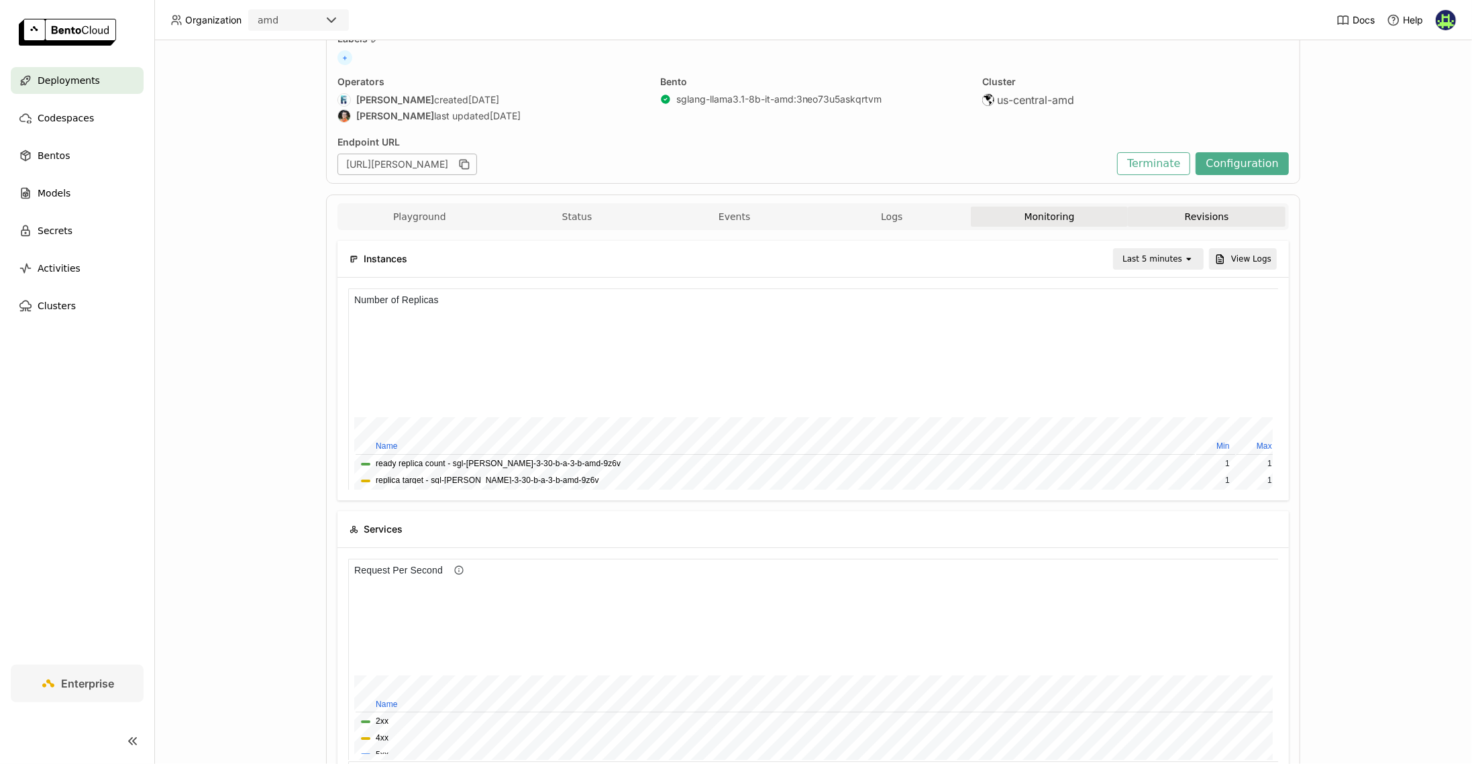
click at [1183, 215] on button "Revisions" at bounding box center [1207, 217] width 158 height 20
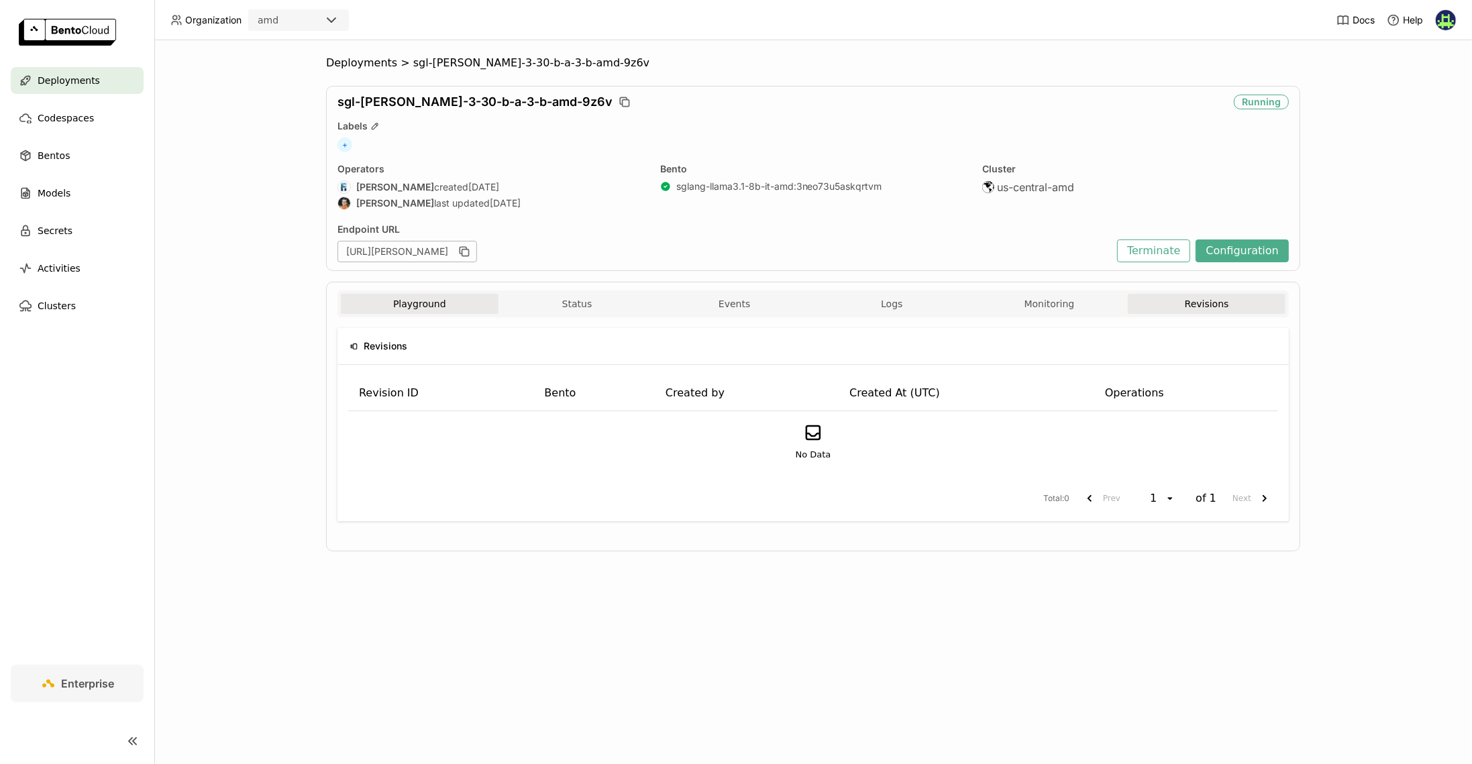
click at [390, 299] on button "Playground" at bounding box center [420, 304] width 158 height 20
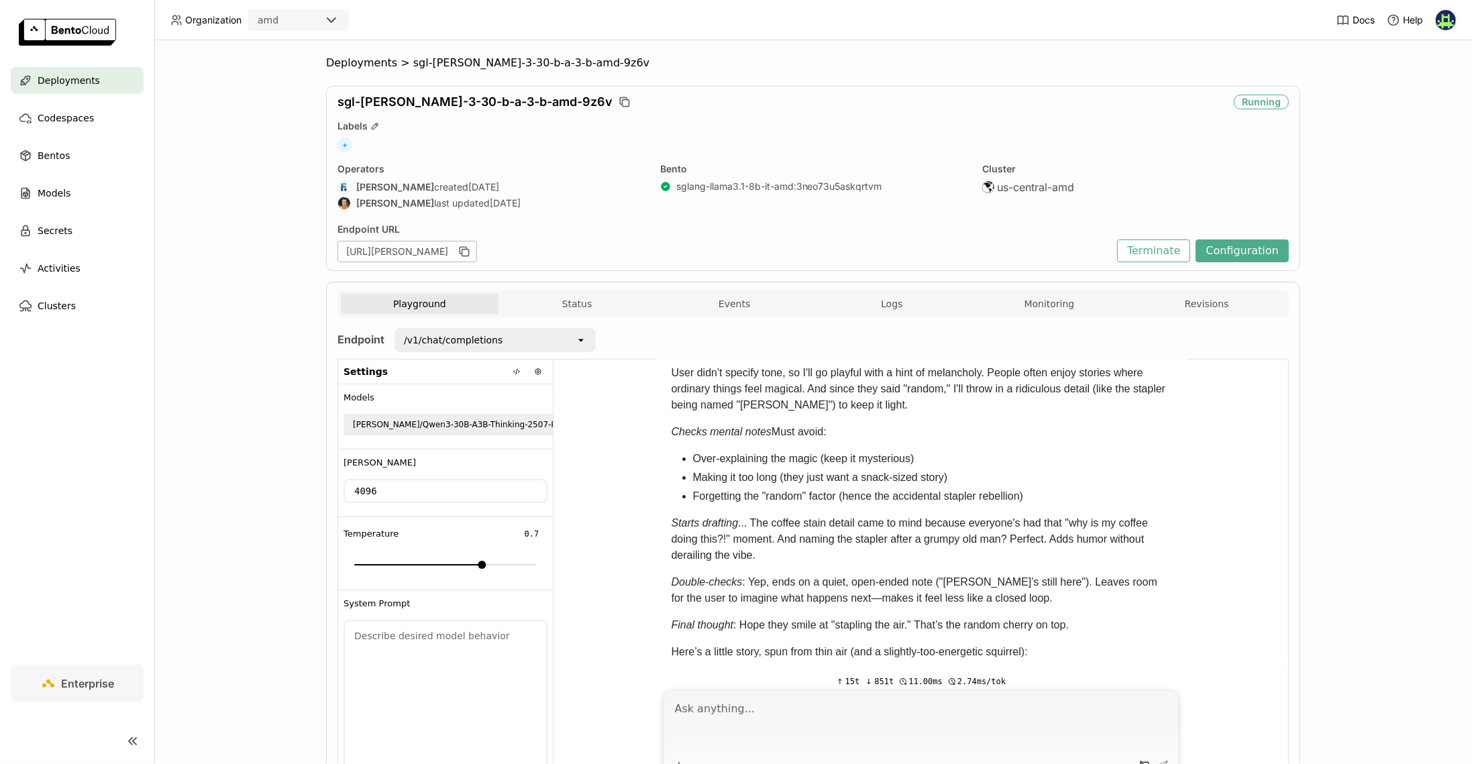
click at [72, 80] on span "Deployments" at bounding box center [69, 80] width 62 height 16
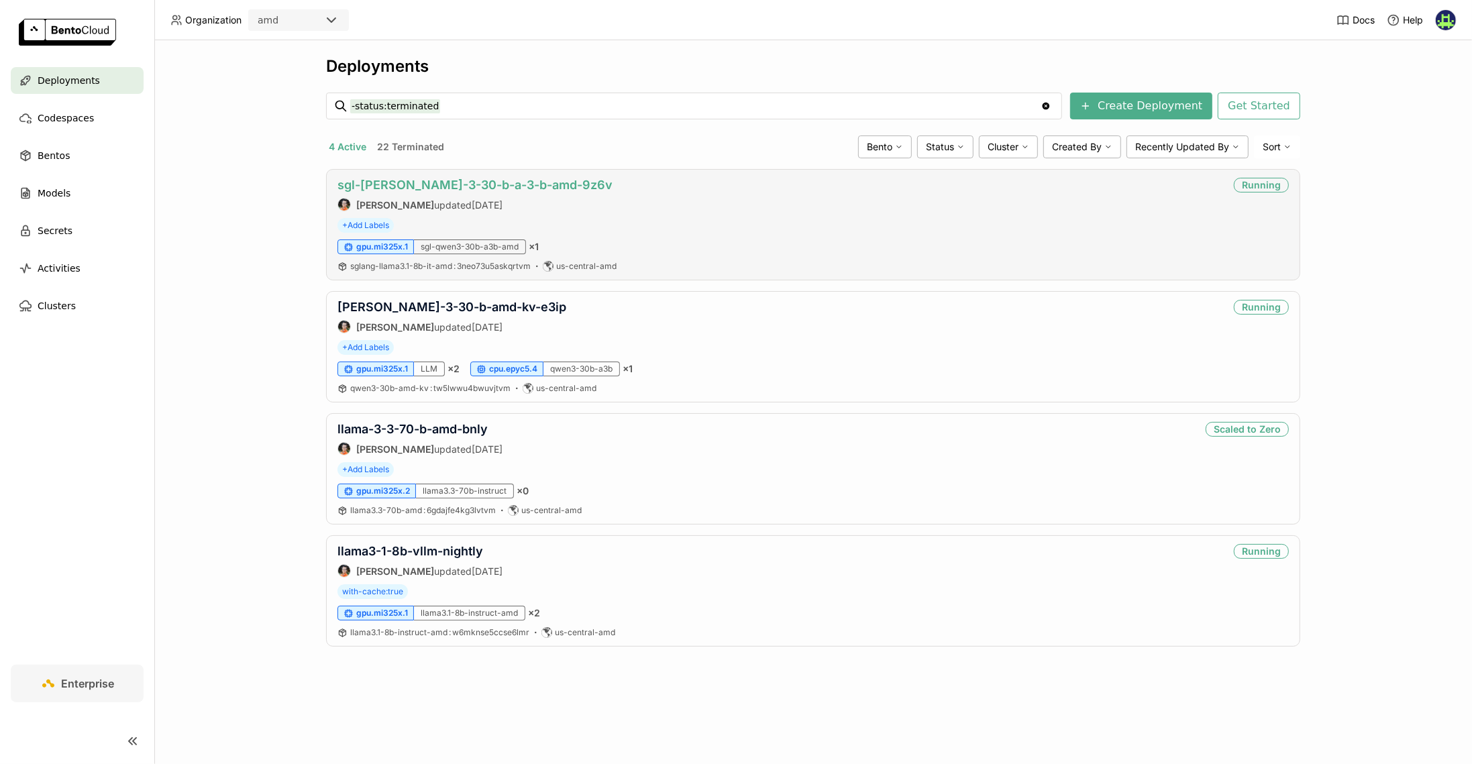
click at [492, 181] on link "sgl-[PERSON_NAME]-3-30-b-a-3-b-amd-9z6v" at bounding box center [474, 185] width 275 height 14
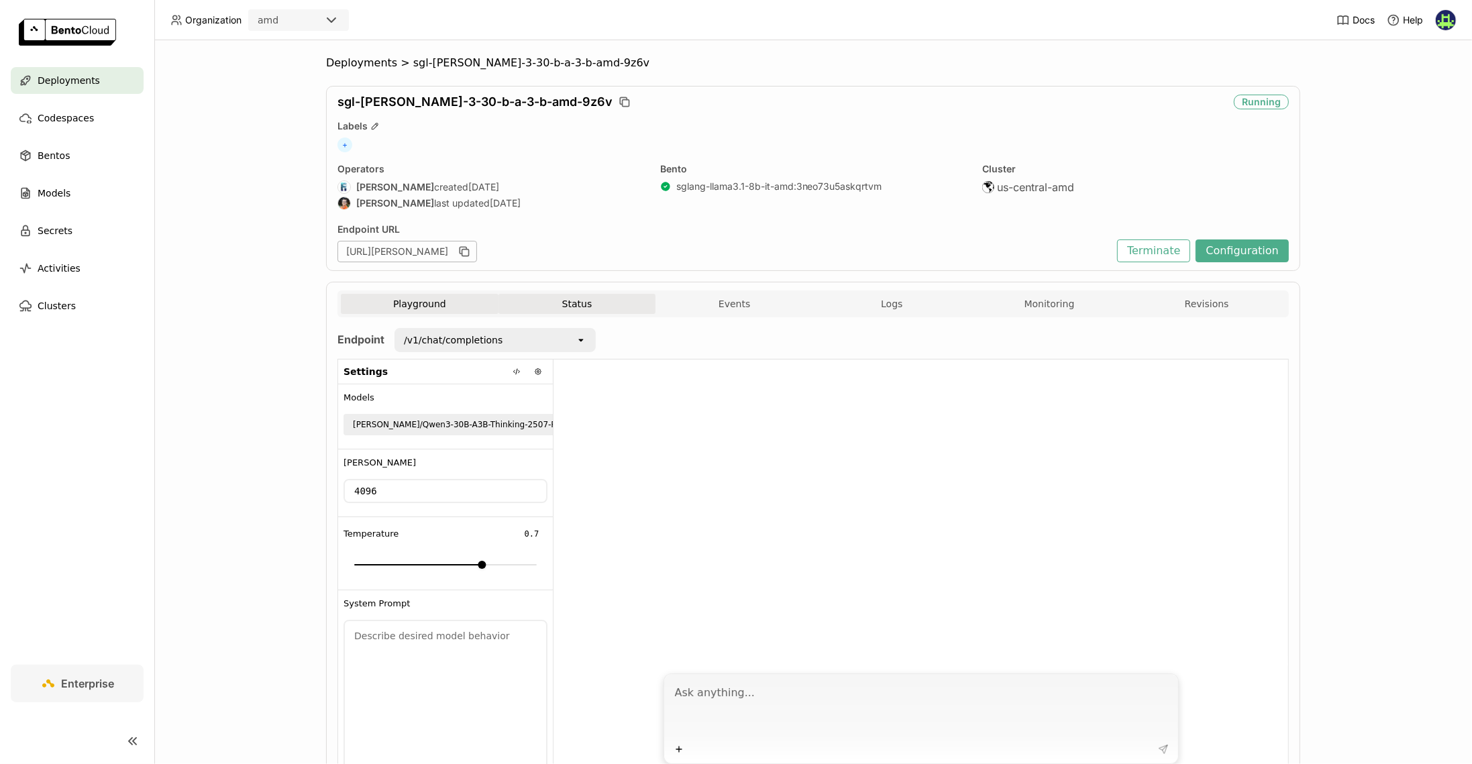
click at [557, 294] on button "Status" at bounding box center [577, 304] width 158 height 20
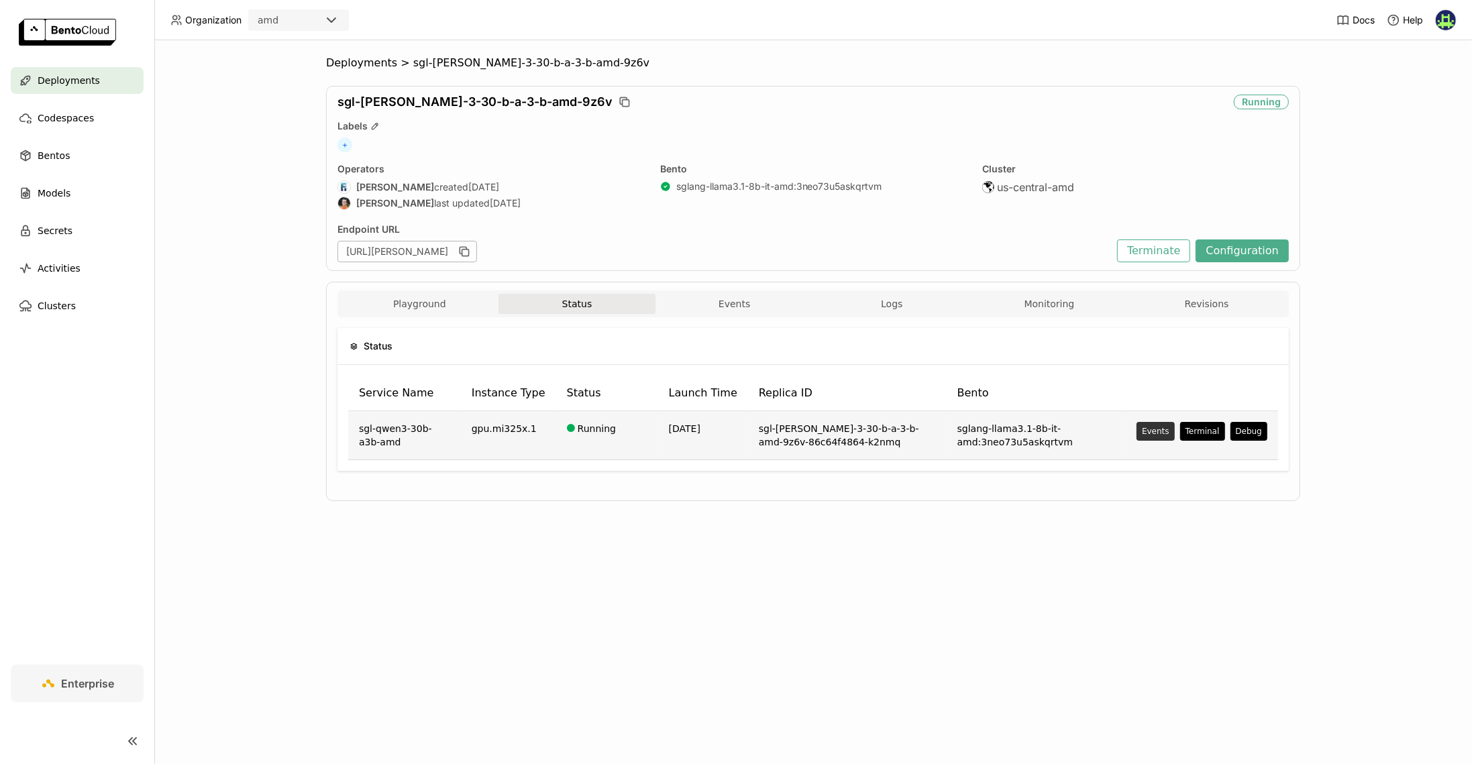
click at [1144, 431] on button "Events" at bounding box center [1155, 431] width 38 height 19
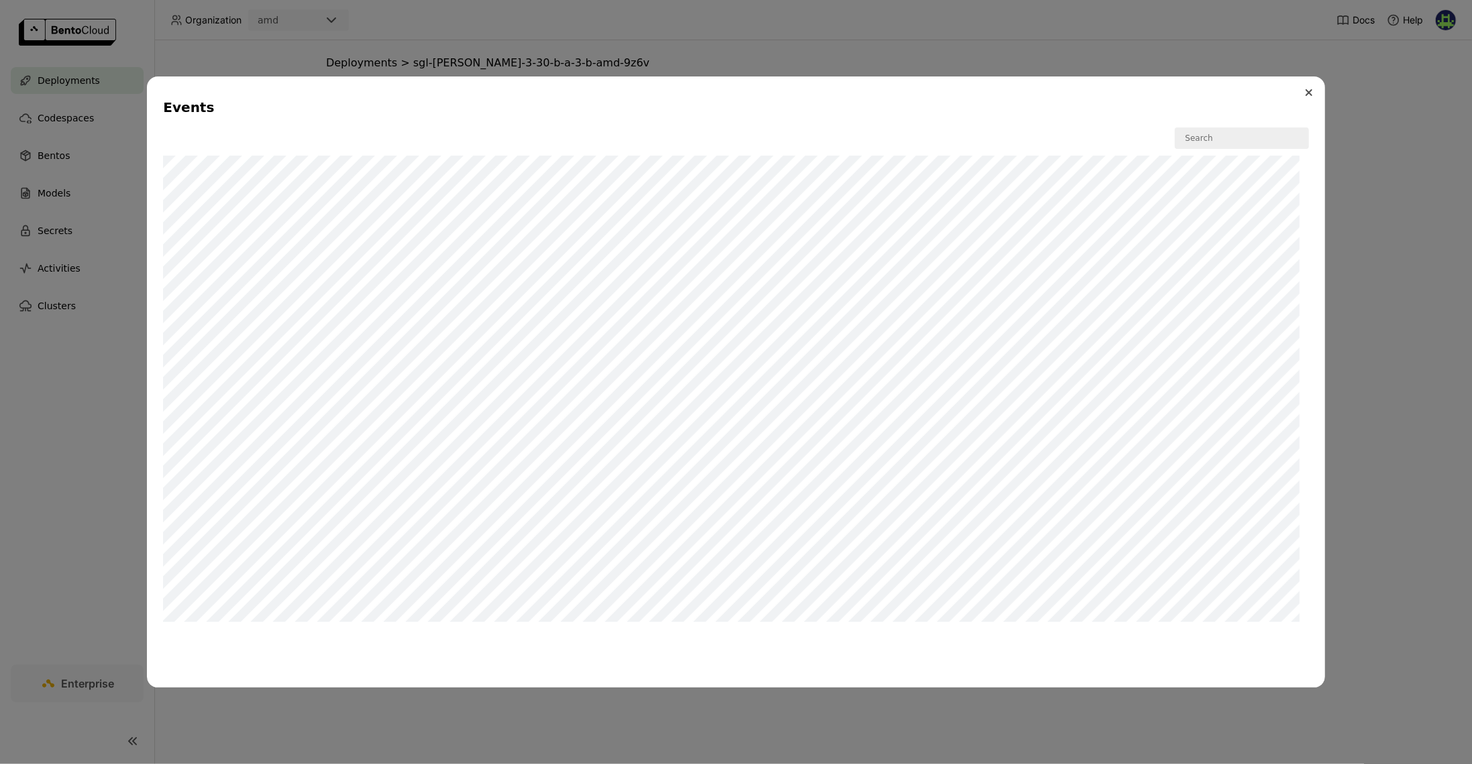
click at [1315, 97] on button "Close" at bounding box center [1309, 93] width 16 height 16
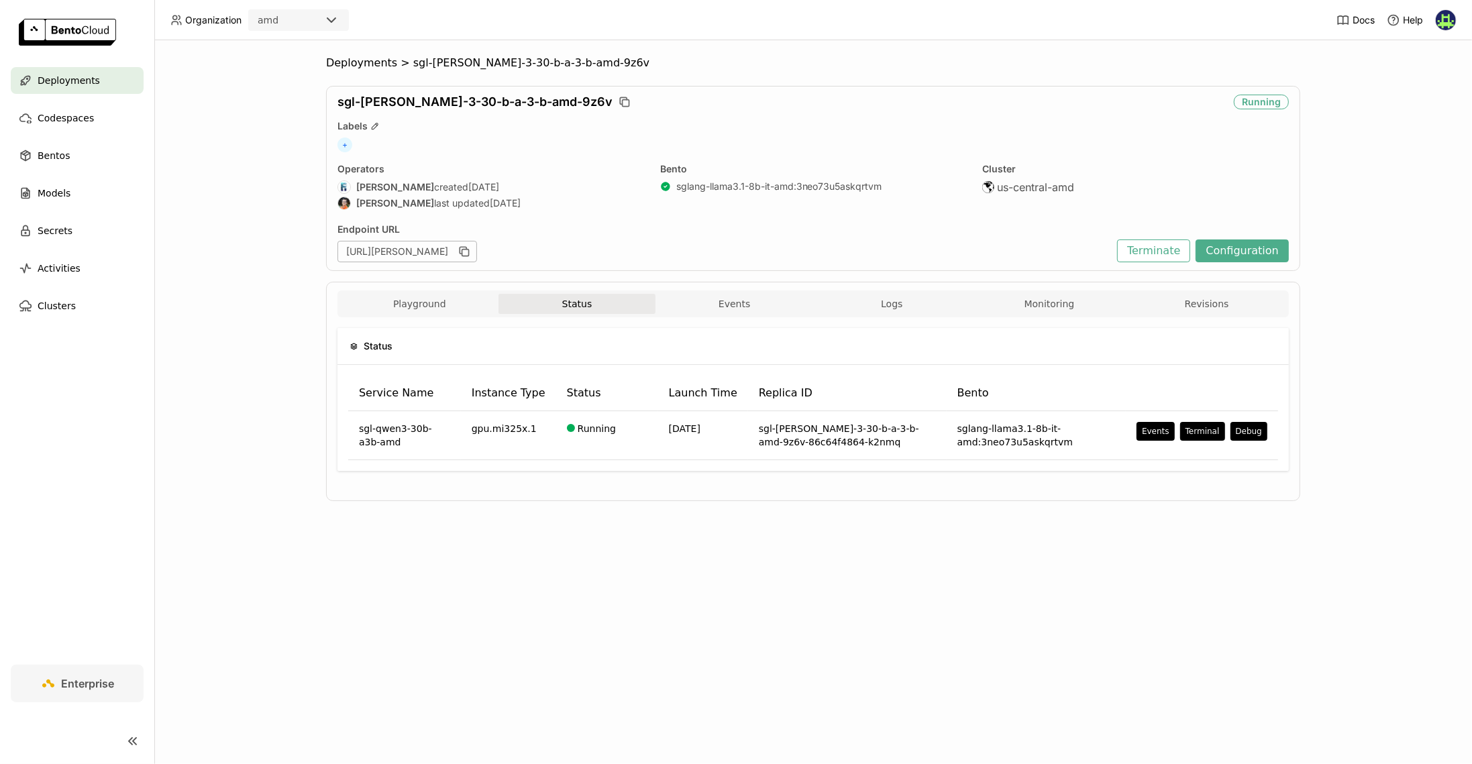
click at [460, 282] on div "Playground Status Events Logs Monitoring Revisions Endpoint /v1/chat/completion…" at bounding box center [813, 391] width 974 height 219
click at [451, 294] on button "Playground" at bounding box center [420, 304] width 158 height 20
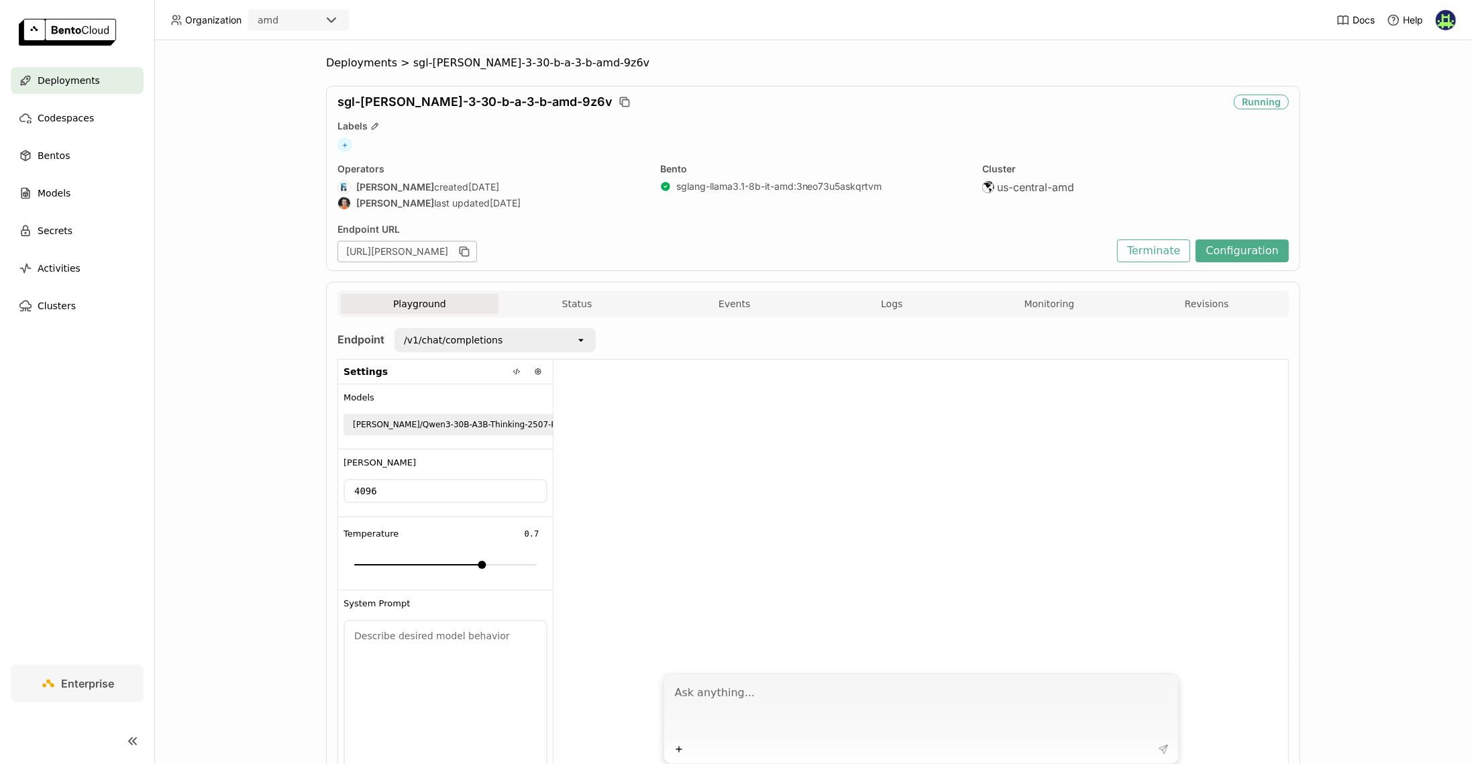
click at [72, 89] on div "Deployments" at bounding box center [77, 80] width 133 height 27
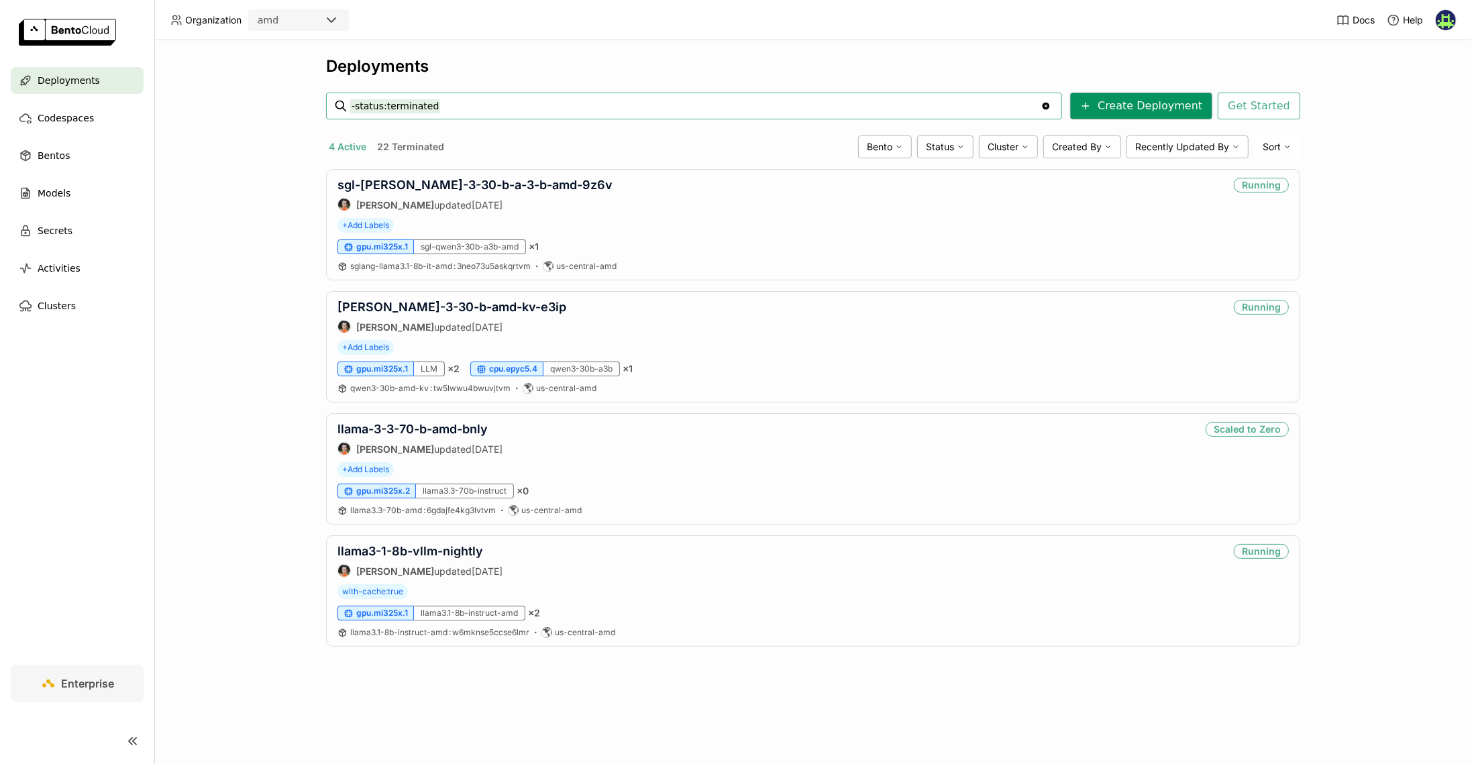
click at [1124, 101] on button "Create Deployment" at bounding box center [1141, 106] width 142 height 27
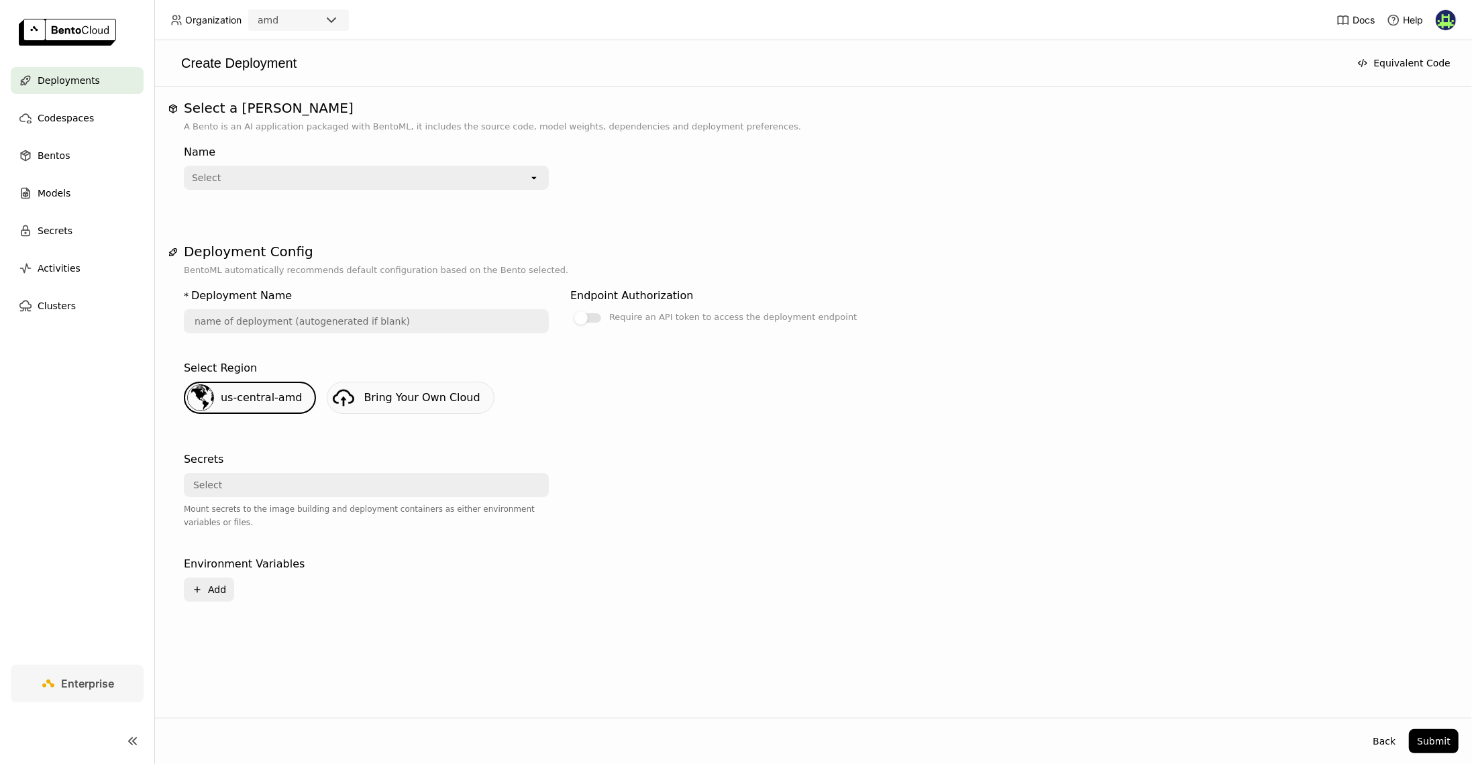
click at [540, 182] on div "open" at bounding box center [538, 177] width 19 height 21
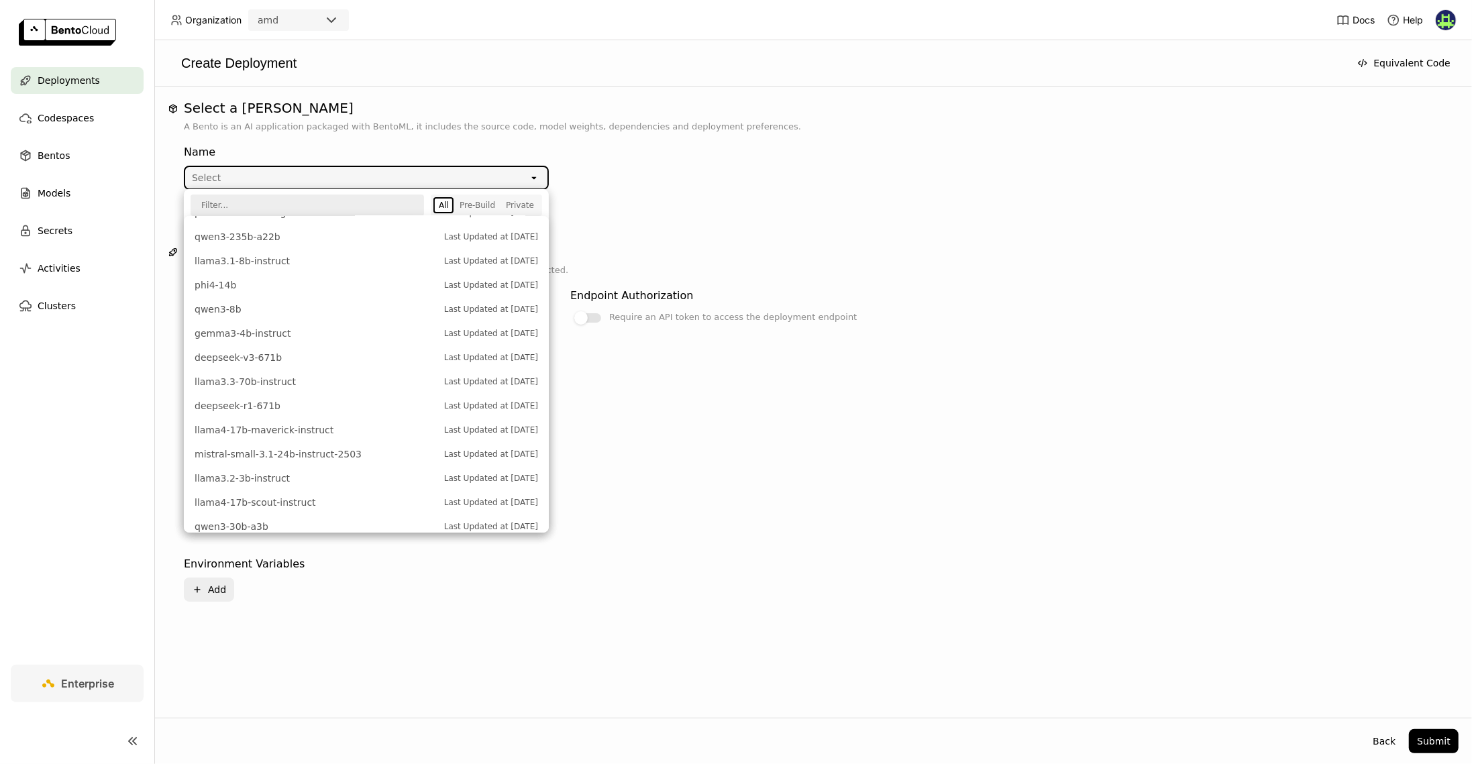
scroll to position [668, 0]
click at [630, 418] on div "us-central-amd Bring Your Own Cloud" at bounding box center [812, 403] width 1269 height 43
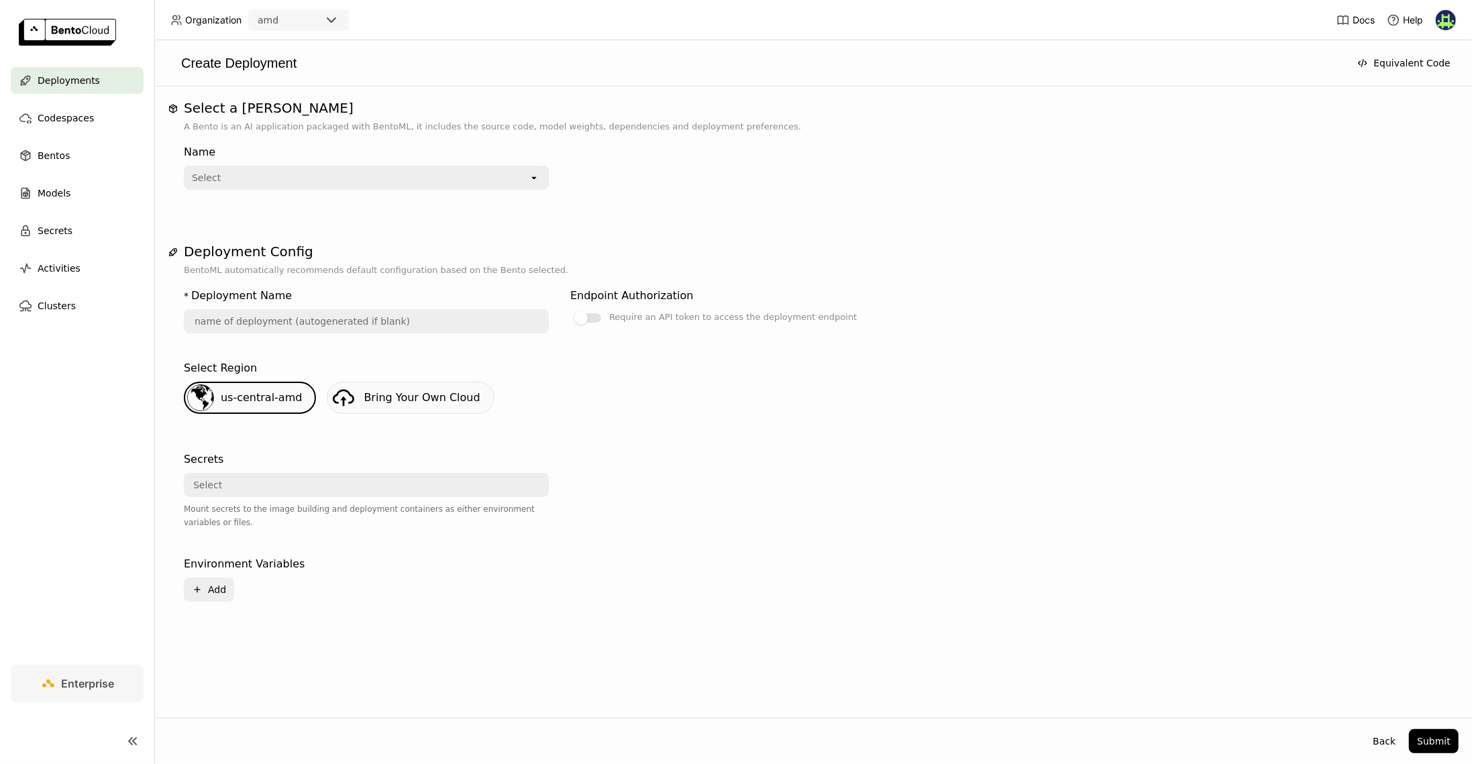
click at [384, 396] on span "Bring Your Own Cloud" at bounding box center [422, 397] width 116 height 13
click at [1409, 62] on button "Equivalent Code" at bounding box center [1403, 63] width 109 height 24
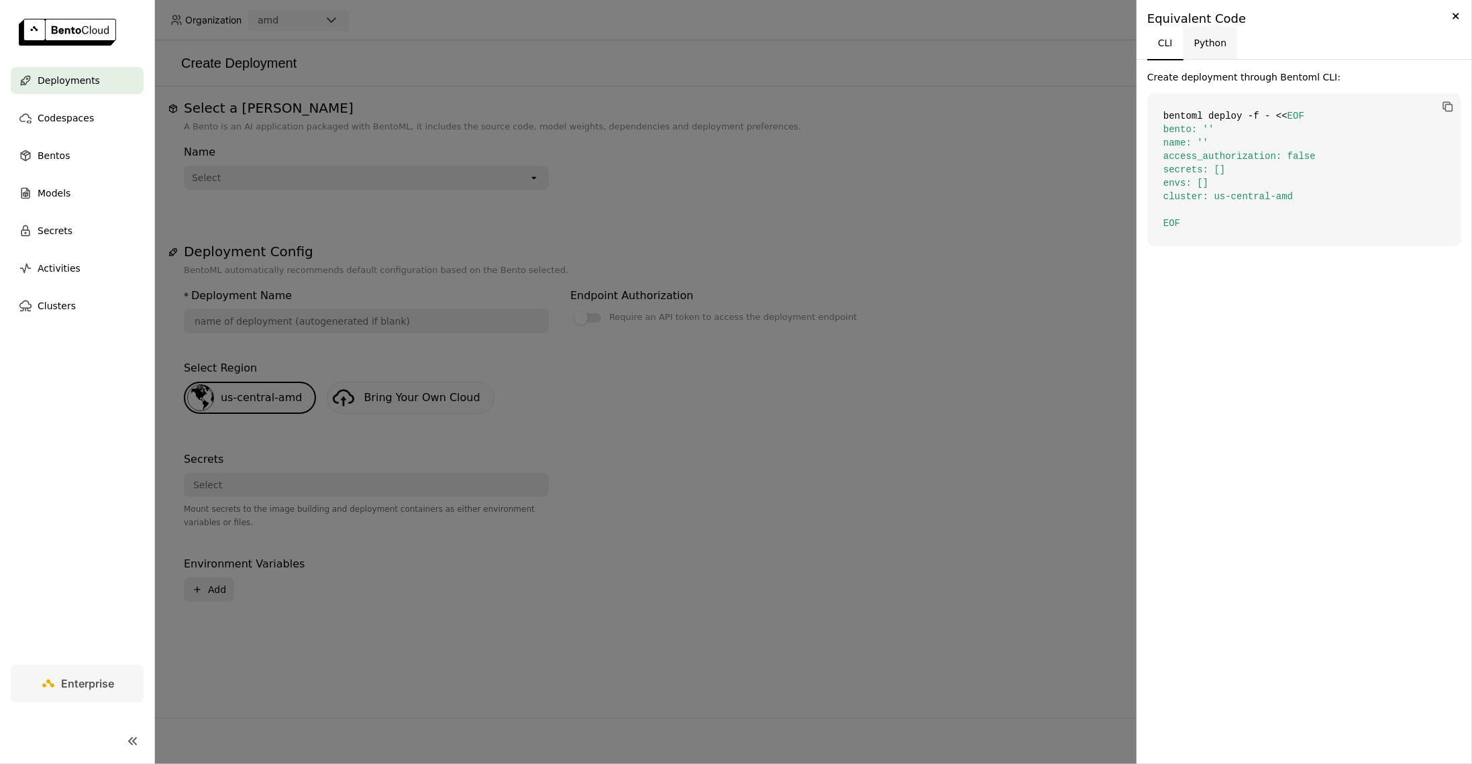
click at [1197, 34] on button "Python" at bounding box center [1210, 43] width 54 height 32
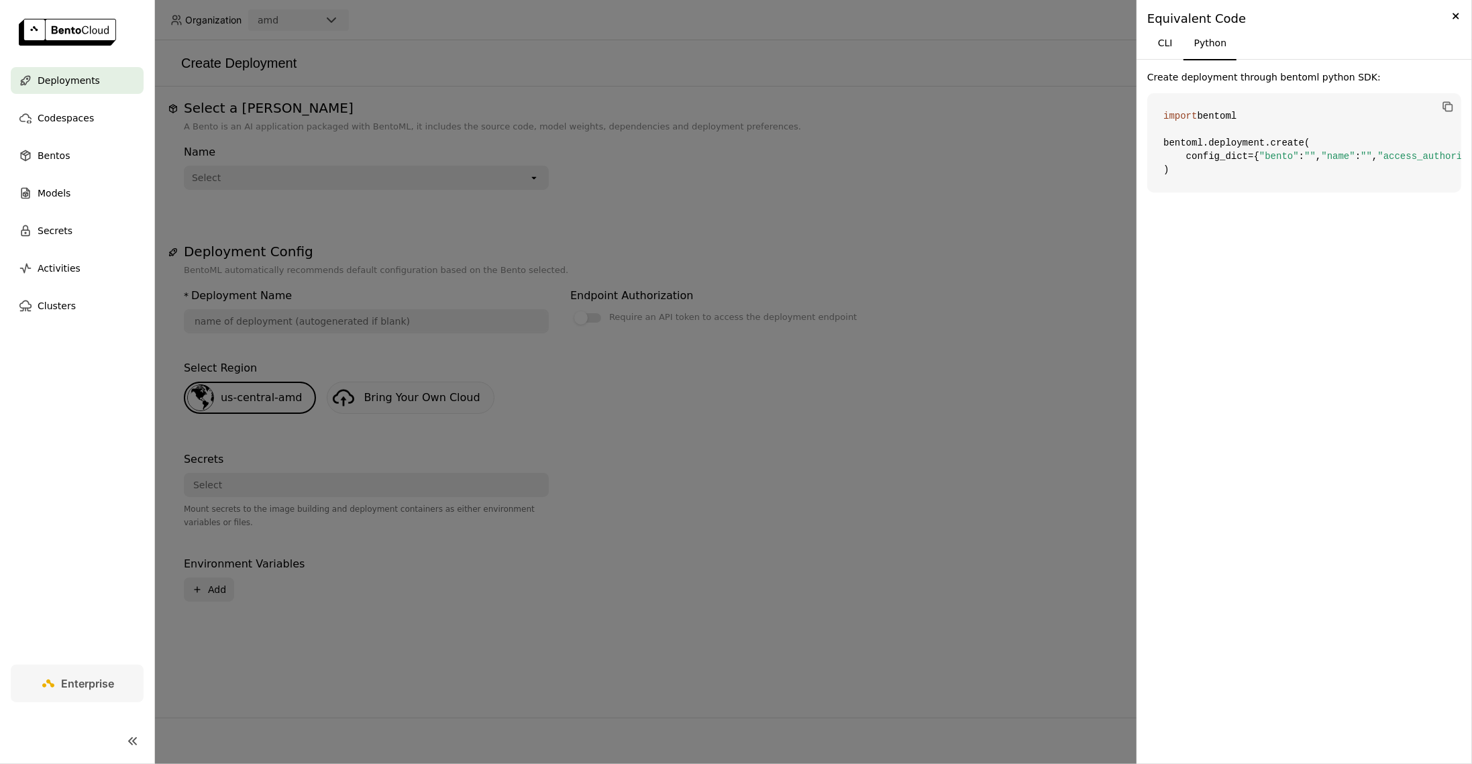
click at [1053, 126] on div at bounding box center [736, 382] width 1472 height 764
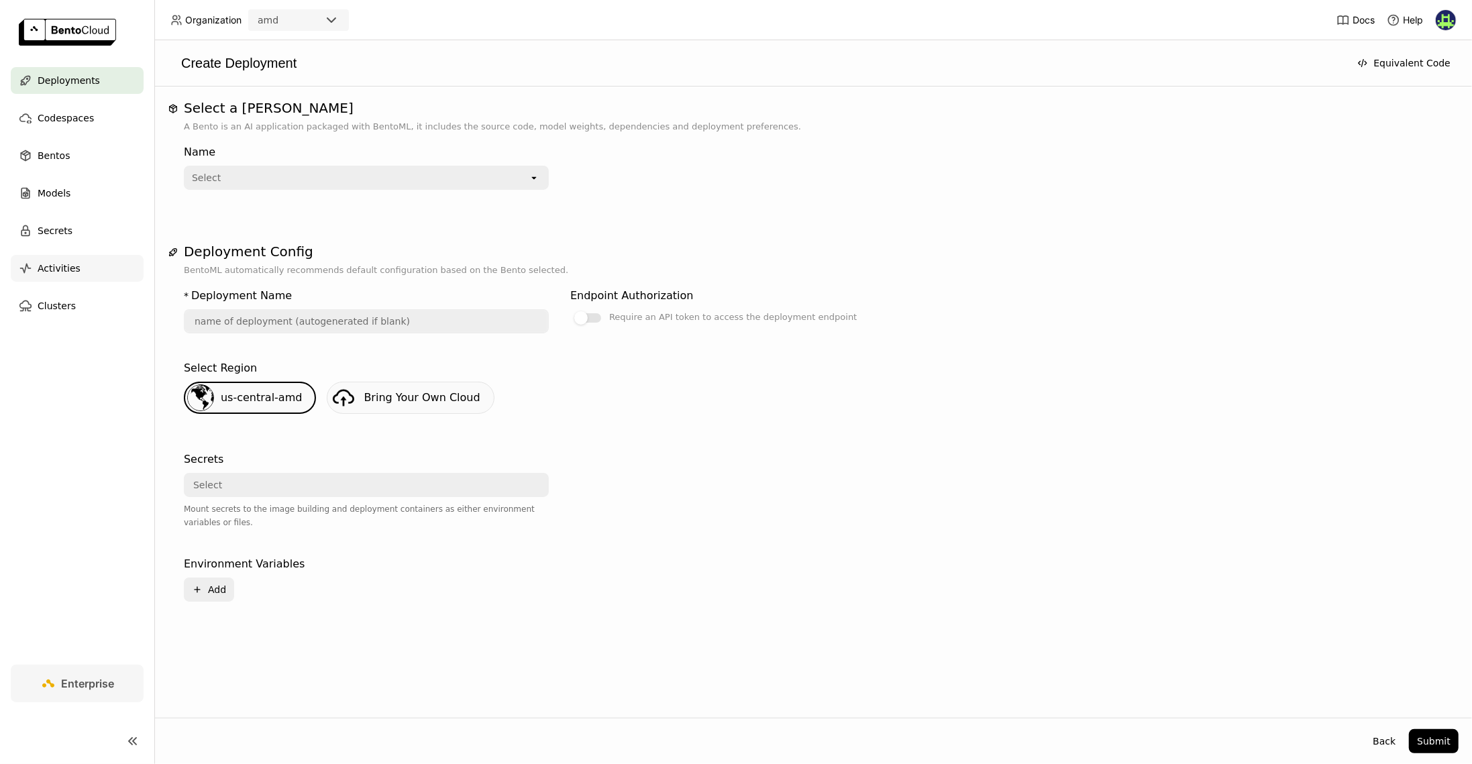
click at [50, 275] on span "Activities" at bounding box center [59, 268] width 43 height 16
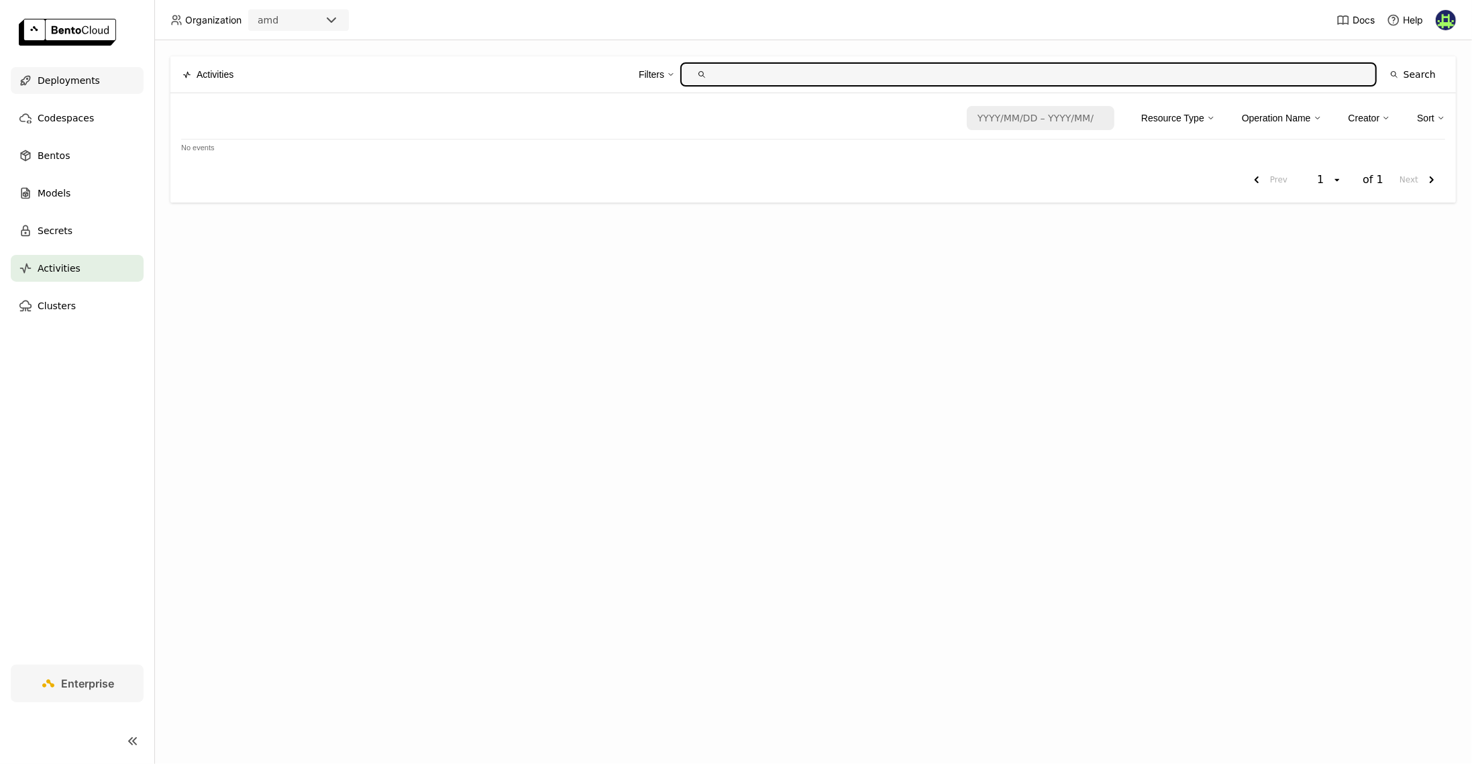
click at [85, 87] on span "Deployments" at bounding box center [69, 80] width 62 height 16
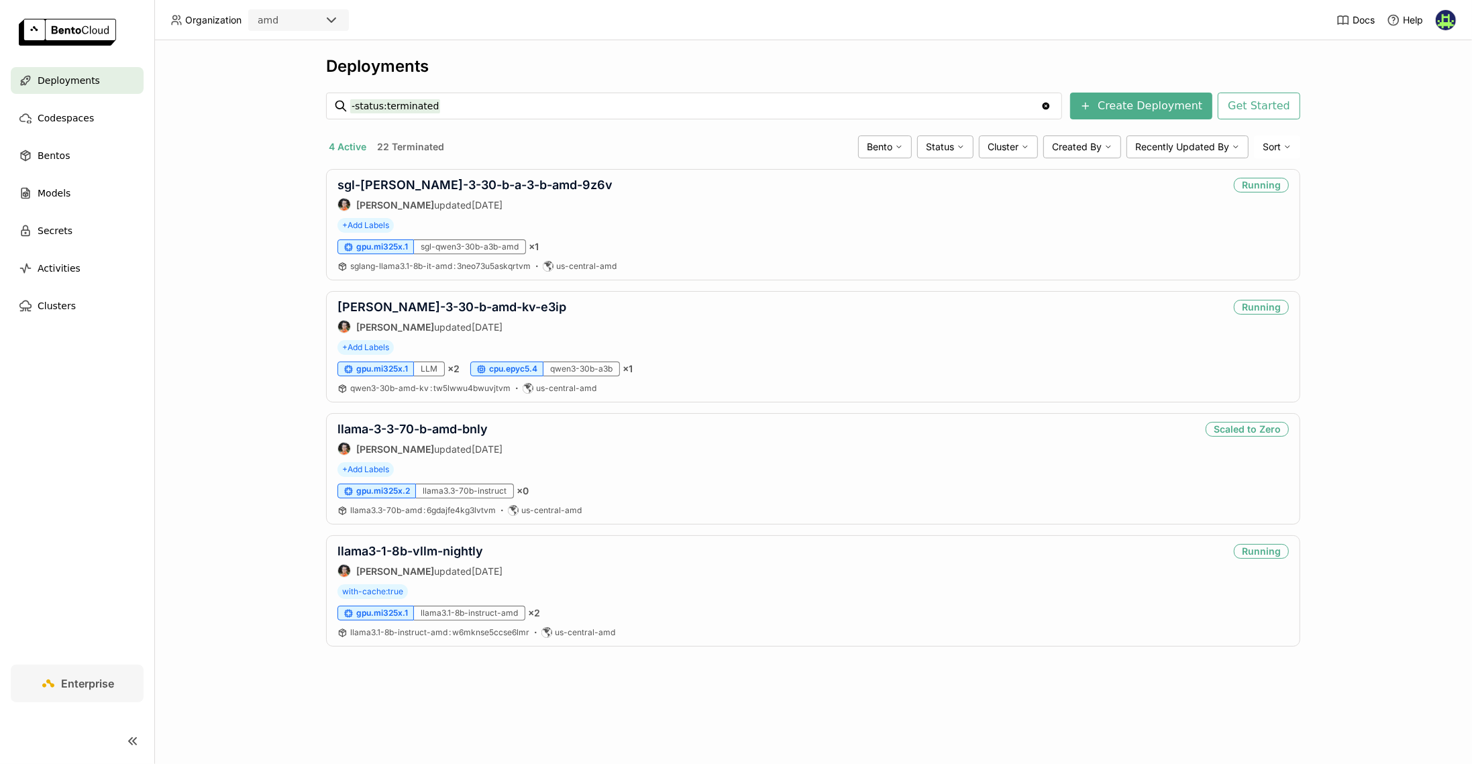
click at [308, 25] on div "amd" at bounding box center [287, 20] width 74 height 19
drag, startPoint x: 262, startPoint y: 97, endPoint x: 256, endPoint y: 101, distance: 7.8
click at [262, 97] on div "Deployments -status:terminated -status:terminated Clear value Create Deployment…" at bounding box center [813, 402] width 1318 height 724
click at [896, 148] on div "Bento" at bounding box center [885, 147] width 54 height 23
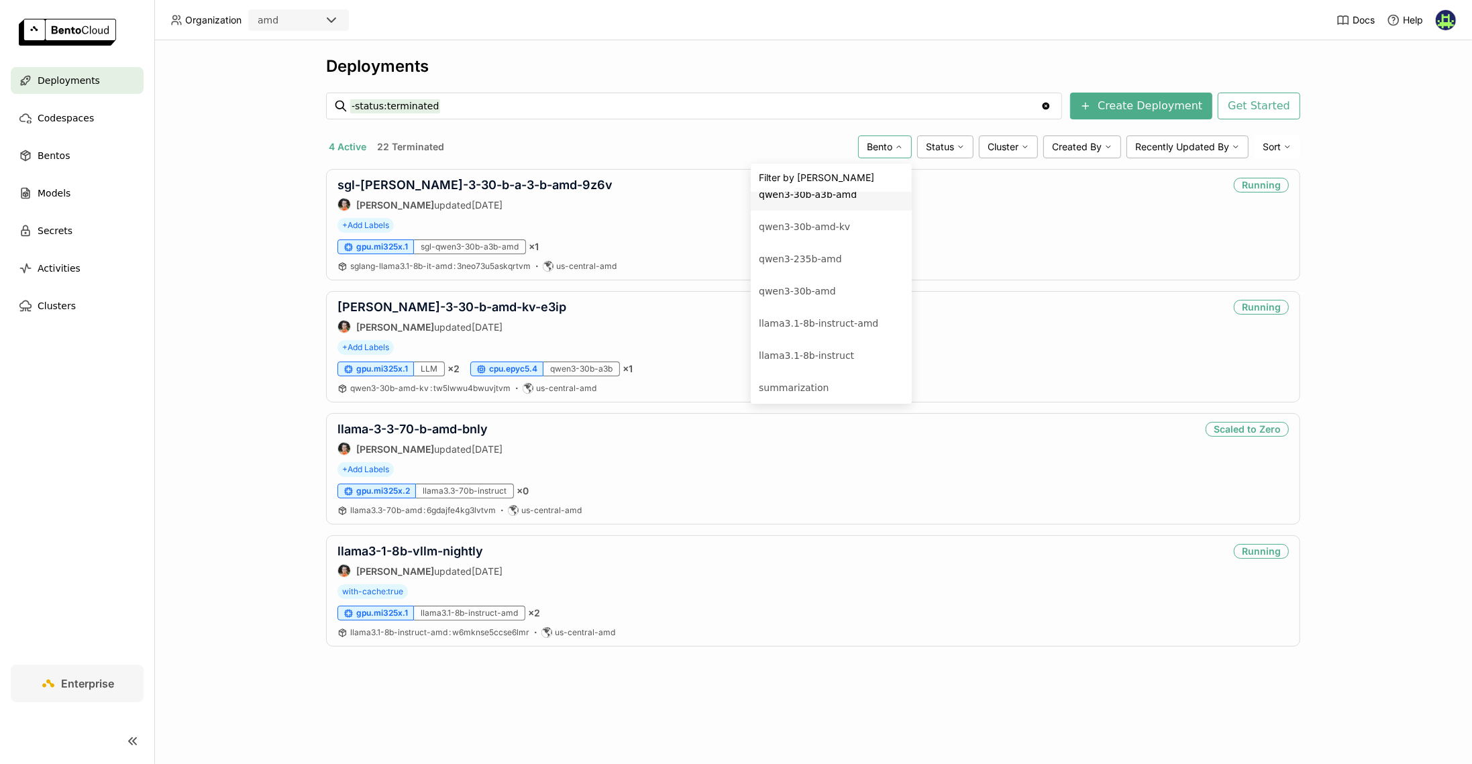
click at [678, 125] on div "Deployments -status:terminated -status:terminated Clear value Create Deployment…" at bounding box center [813, 361] width 974 height 610
click at [424, 368] on div "LLM" at bounding box center [429, 369] width 31 height 15
click at [1112, 201] on div "sgl-qwen-3-30-b-a-3-b-amd-9z6v Sean Sheng updated 2 days ago Running" at bounding box center [812, 195] width 951 height 34
click at [847, 197] on div "sgl-qwen-3-30-b-a-3-b-amd-9z6v Sean Sheng updated 2 days ago Running" at bounding box center [812, 195] width 951 height 34
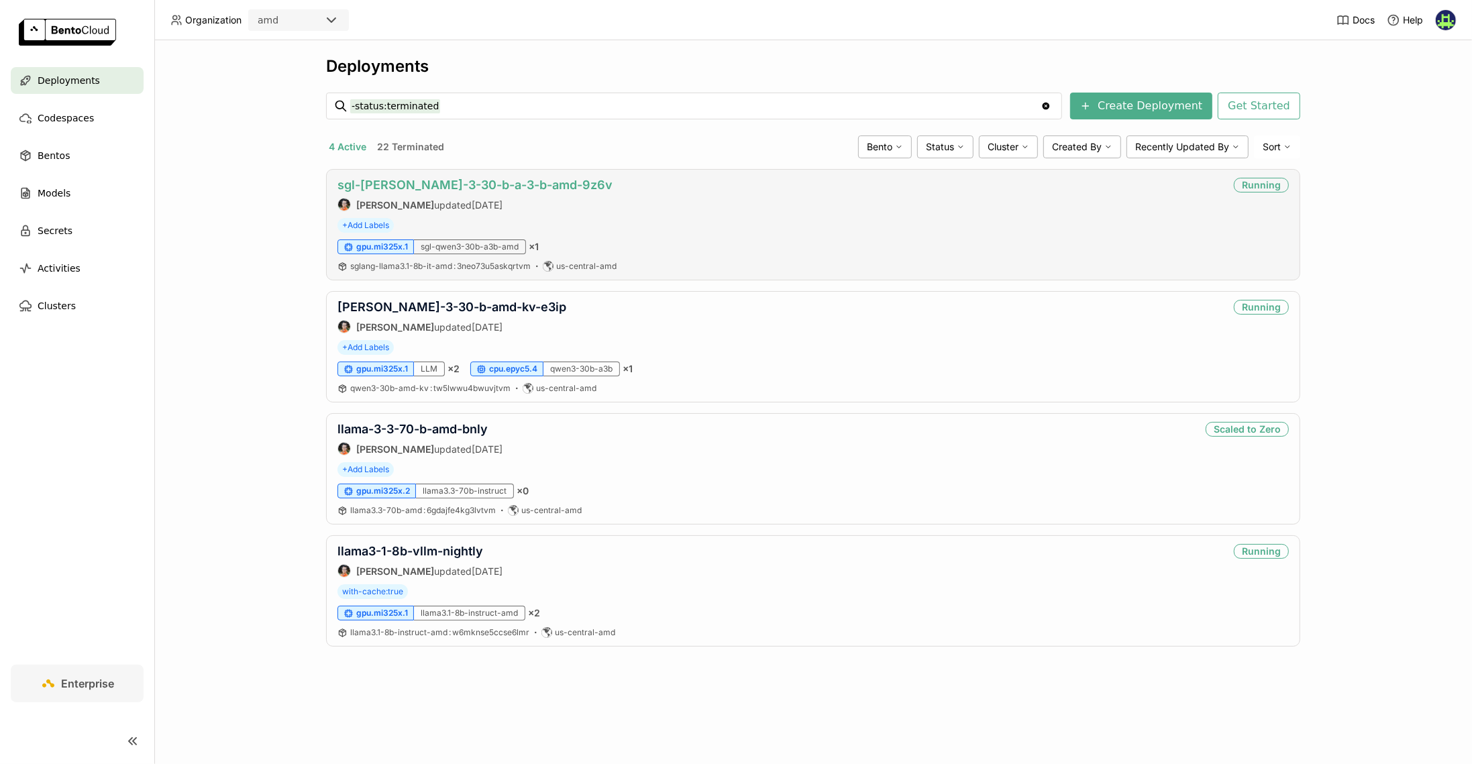
click at [411, 178] on link "sgl-[PERSON_NAME]-3-30-b-a-3-b-amd-9z6v" at bounding box center [474, 185] width 275 height 14
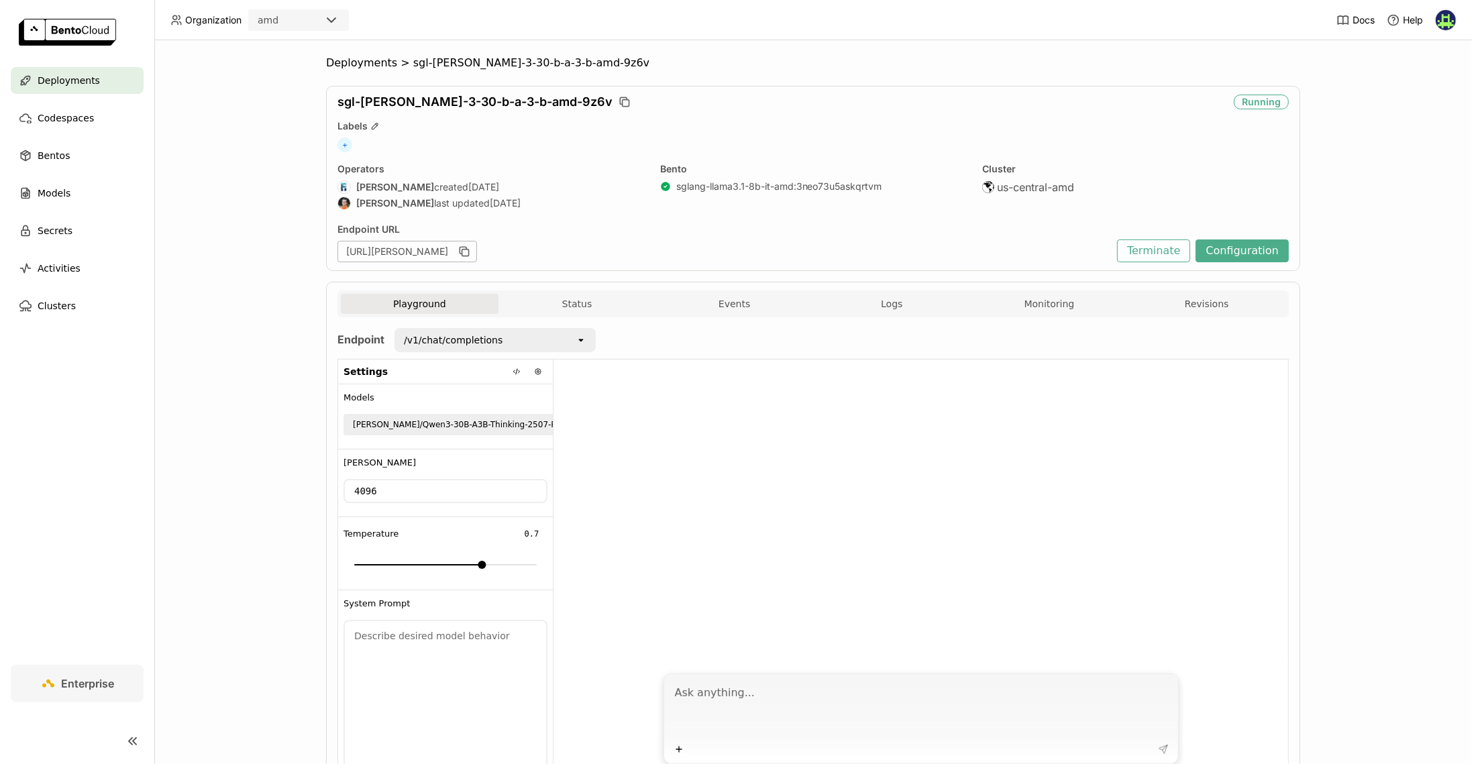
click at [477, 250] on div "https://sgl-qwen-3-30-b-a-3-b-amd-9z6v.amd-datl1.bentoml.ai" at bounding box center [407, 251] width 140 height 21
click at [573, 301] on button "Status" at bounding box center [577, 304] width 158 height 20
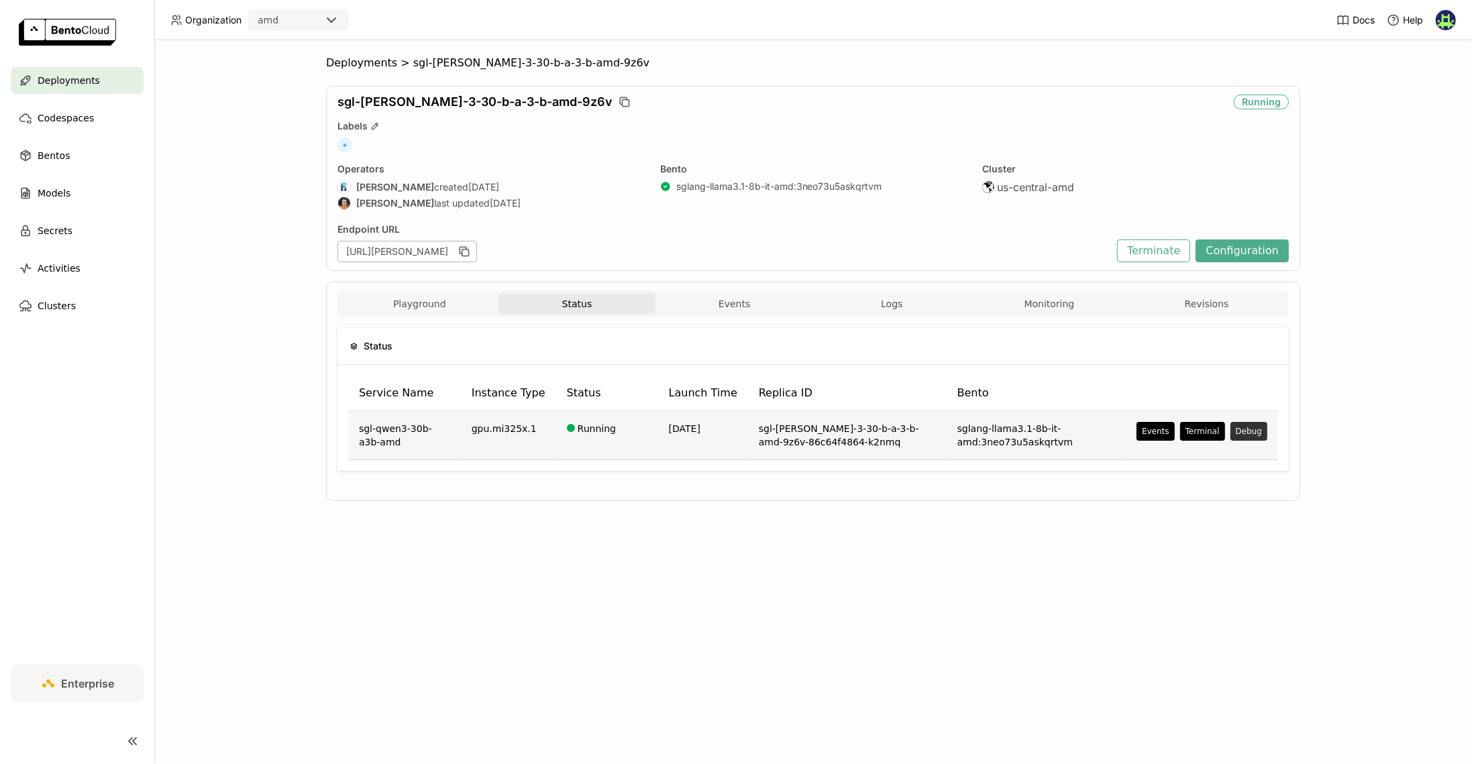
click at [1250, 425] on button "Debug" at bounding box center [1248, 431] width 37 height 19
click at [1210, 429] on button "Terminal" at bounding box center [1202, 431] width 45 height 19
click at [1204, 465] on div "main" at bounding box center [1203, 461] width 71 height 13
